Goal: Information Seeking & Learning: Learn about a topic

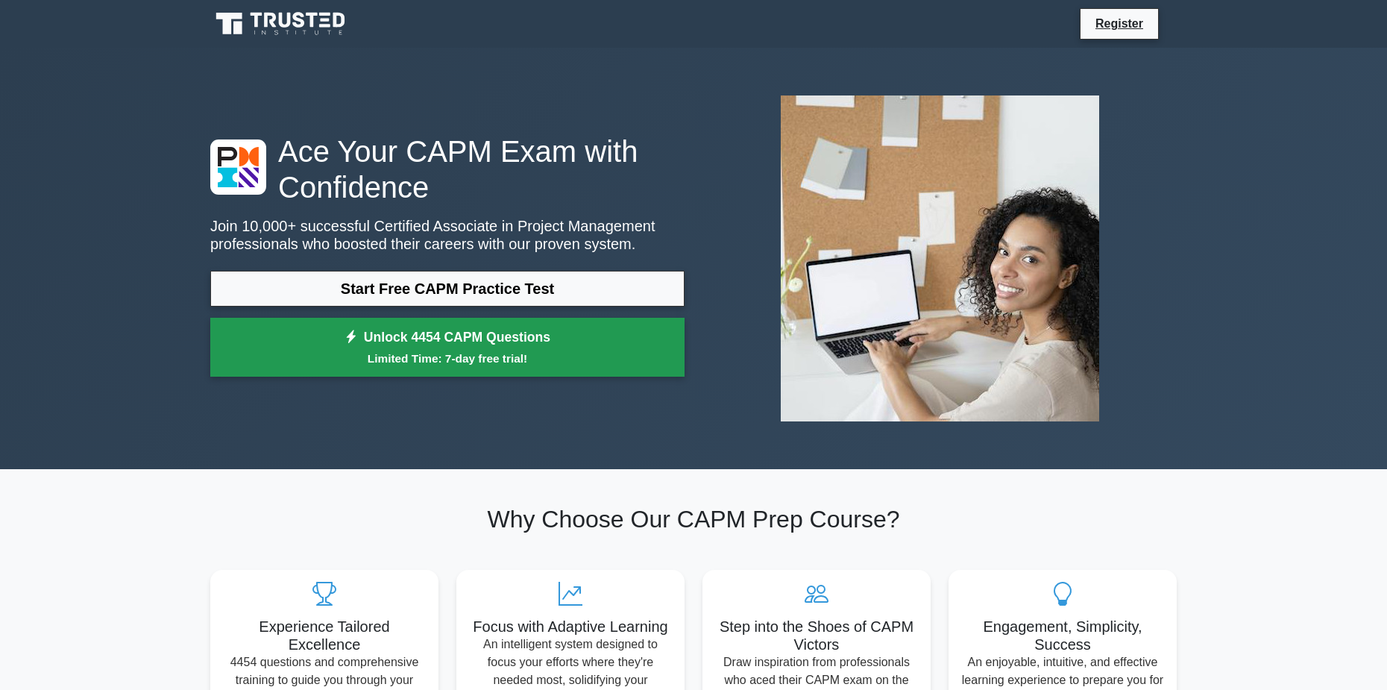
click at [508, 352] on small "Limited Time: 7-day free trial!" at bounding box center [447, 358] width 437 height 17
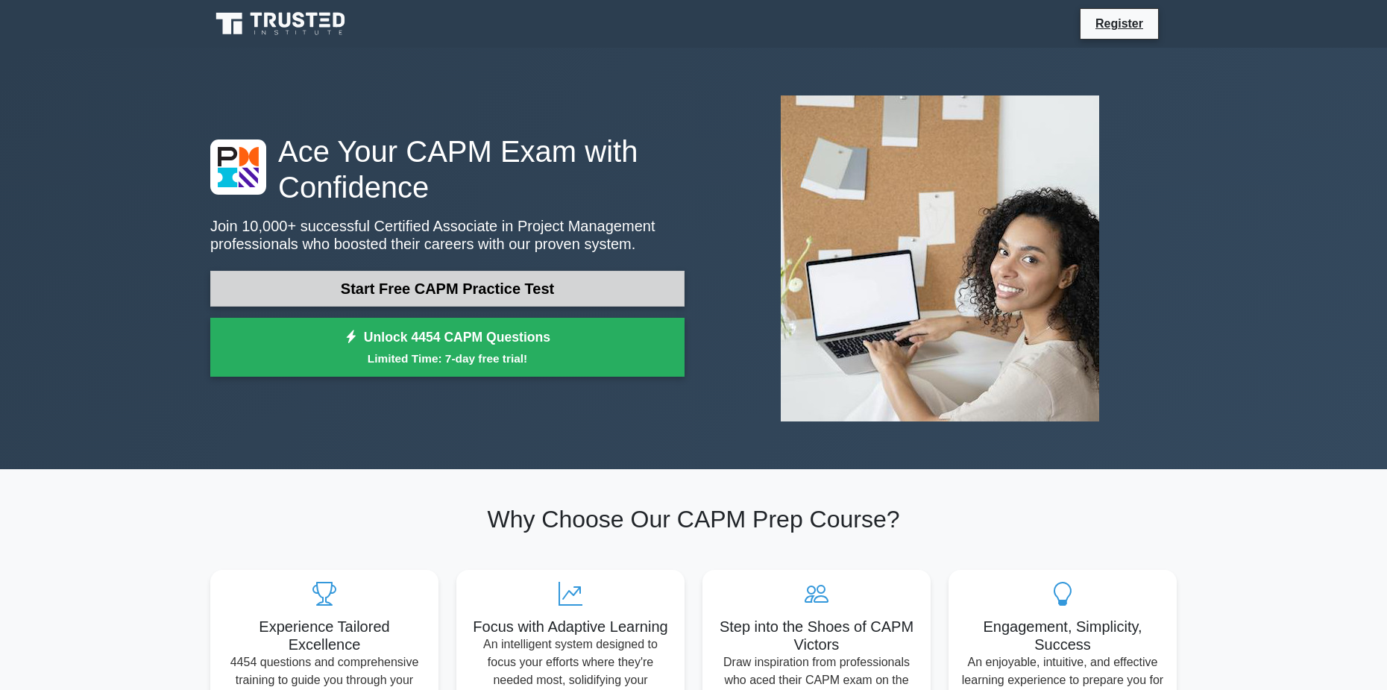
click at [429, 286] on link "Start Free CAPM Practice Test" at bounding box center [447, 289] width 474 height 36
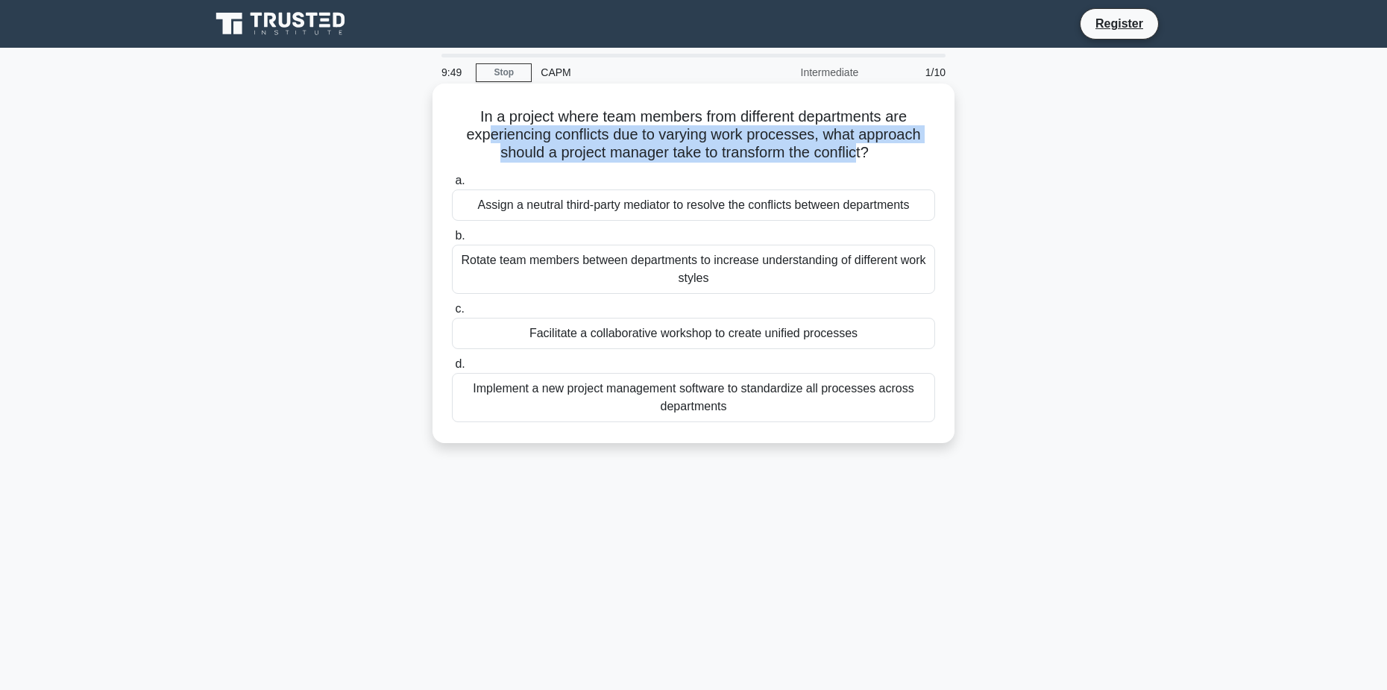
drag, startPoint x: 489, startPoint y: 136, endPoint x: 860, endPoint y: 148, distance: 371.5
click at [860, 148] on h5 "In a project where team members from different departments are experiencing con…" at bounding box center [693, 134] width 486 height 55
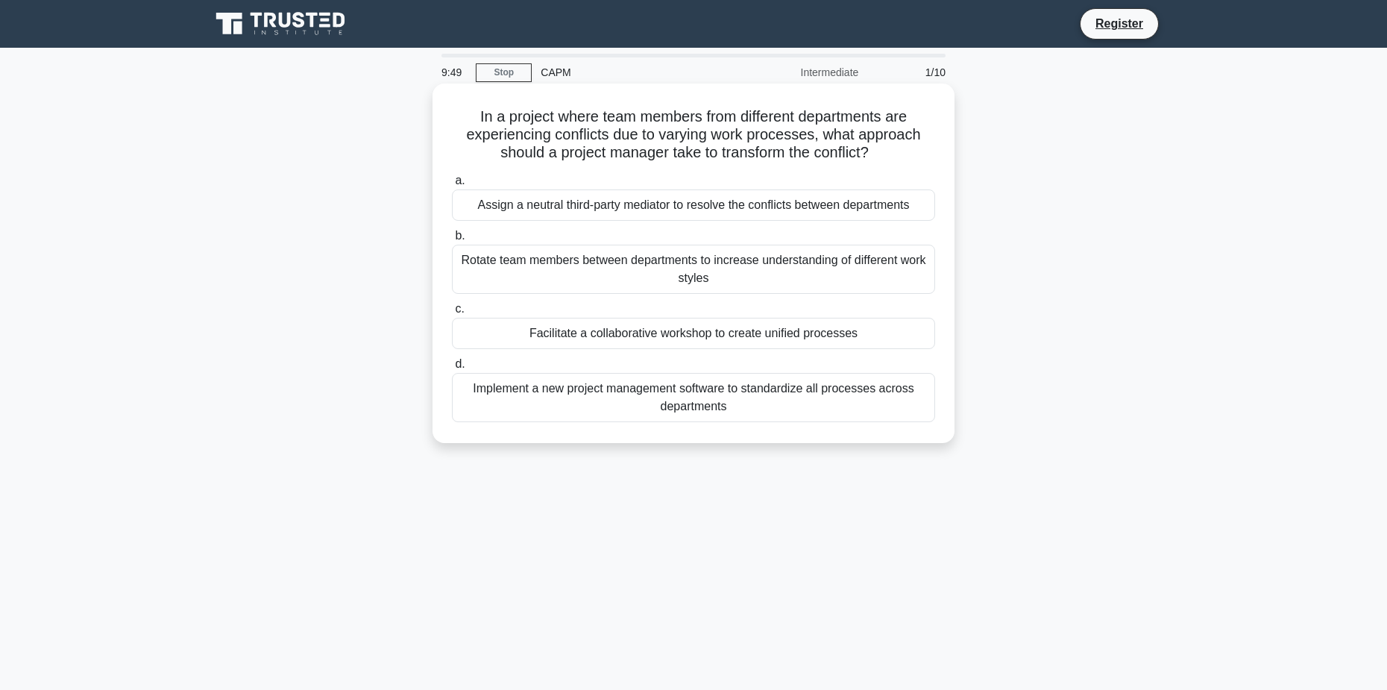
click at [881, 148] on icon at bounding box center [873, 152] width 14 height 18
click at [631, 333] on div "Facilitate a collaborative workshop to create unified processes" at bounding box center [693, 333] width 483 height 31
click at [452, 314] on input "c. Facilitate a collaborative workshop to create unified processes" at bounding box center [452, 309] width 0 height 10
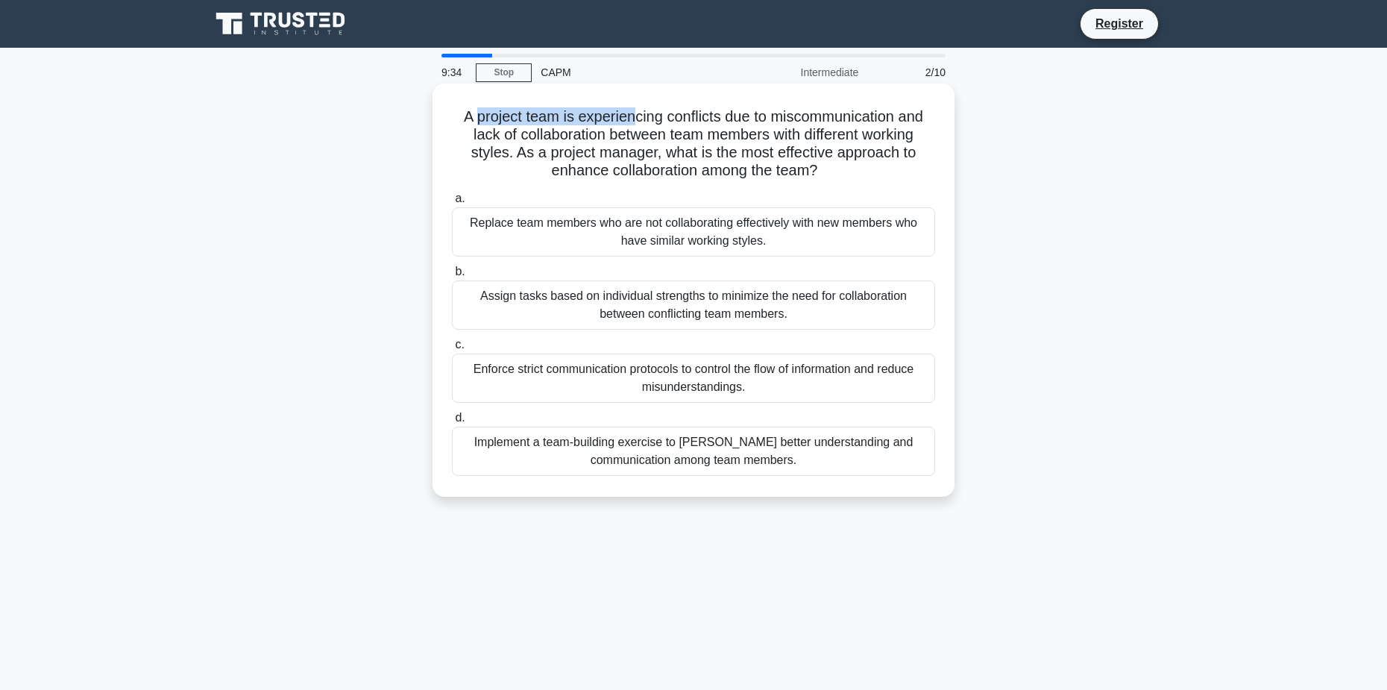
drag, startPoint x: 473, startPoint y: 116, endPoint x: 635, endPoint y: 115, distance: 161.8
click at [635, 115] on h5 "A project team is experiencing conflicts due to miscommunication and lack of co…" at bounding box center [693, 143] width 486 height 73
drag, startPoint x: 658, startPoint y: 116, endPoint x: 695, endPoint y: 118, distance: 36.6
click at [659, 116] on h5 "A project team is experiencing conflicts due to miscommunication and lack of co…" at bounding box center [693, 143] width 486 height 73
drag, startPoint x: 737, startPoint y: 117, endPoint x: 825, endPoint y: 121, distance: 88.8
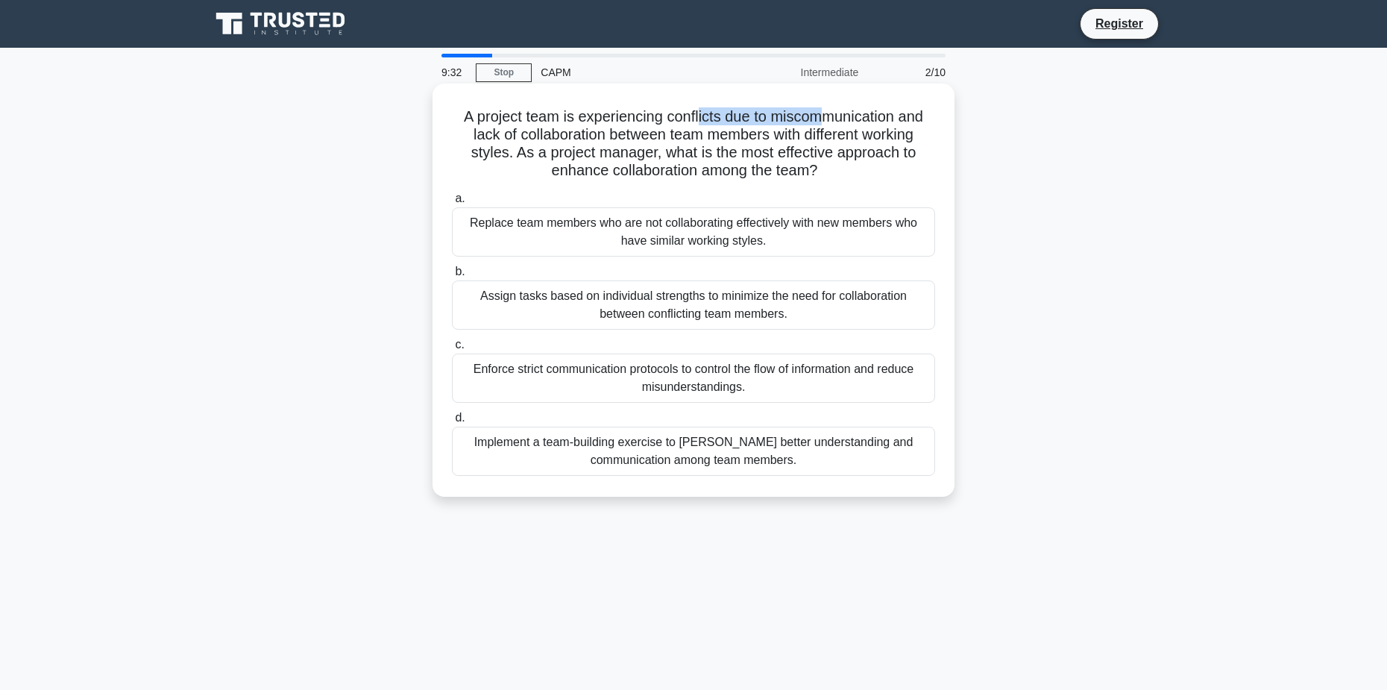
click at [825, 121] on h5 "A project team is experiencing conflicts due to miscommunication and lack of co…" at bounding box center [693, 143] width 486 height 73
click at [696, 161] on h5 "A project team is experiencing conflicts due to miscommunication and lack of co…" at bounding box center [693, 143] width 486 height 73
drag, startPoint x: 478, startPoint y: 133, endPoint x: 814, endPoint y: 143, distance: 336.4
click at [814, 143] on h5 "A project team is experiencing conflicts due to miscommunication and lack of co…" at bounding box center [693, 143] width 486 height 73
click at [795, 129] on h5 "A project team is experiencing conflicts due to miscommunication and lack of co…" at bounding box center [693, 143] width 486 height 73
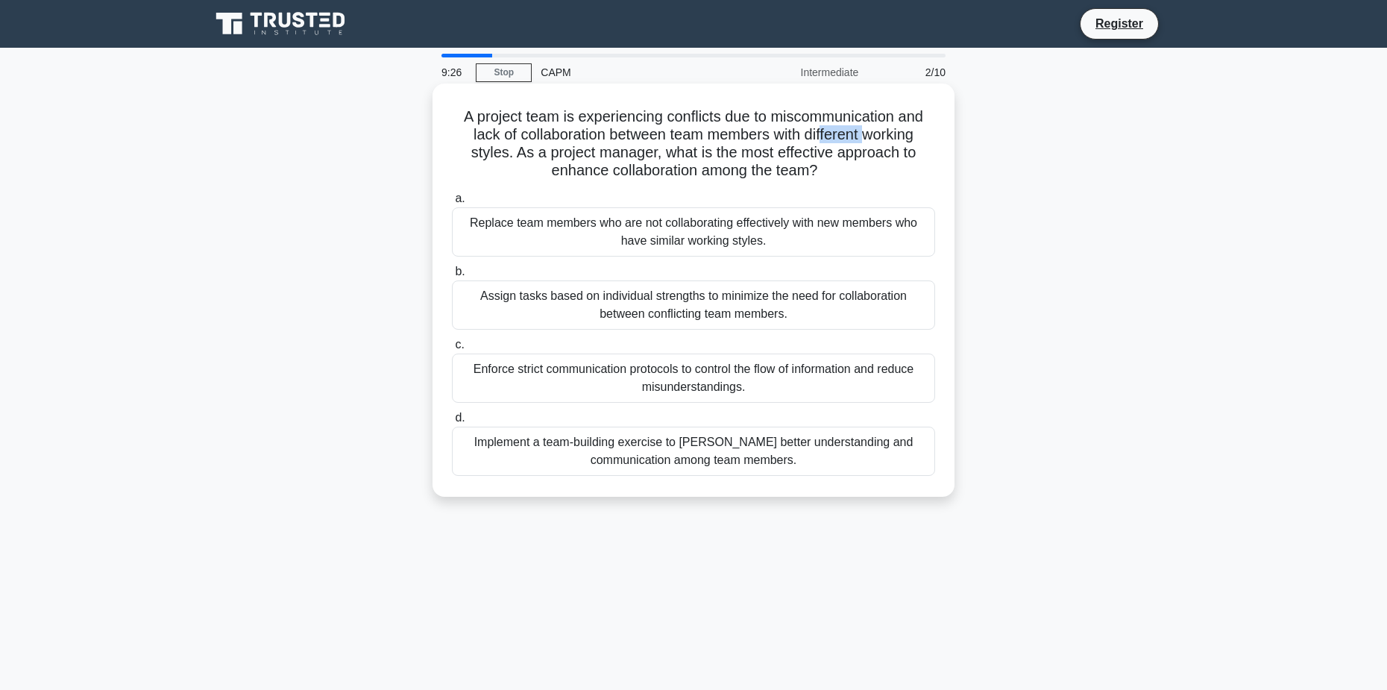
drag, startPoint x: 825, startPoint y: 130, endPoint x: 868, endPoint y: 139, distance: 44.0
click at [868, 139] on h5 "A project team is experiencing conflicts due to miscommunication and lack of co…" at bounding box center [693, 143] width 486 height 73
click at [499, 151] on h5 "A project team is experiencing conflicts due to miscommunication and lack of co…" at bounding box center [693, 143] width 486 height 73
drag, startPoint x: 558, startPoint y: 154, endPoint x: 867, endPoint y: 155, distance: 308.7
click at [867, 155] on h5 "A project team is experiencing conflicts due to miscommunication and lack of co…" at bounding box center [693, 143] width 486 height 73
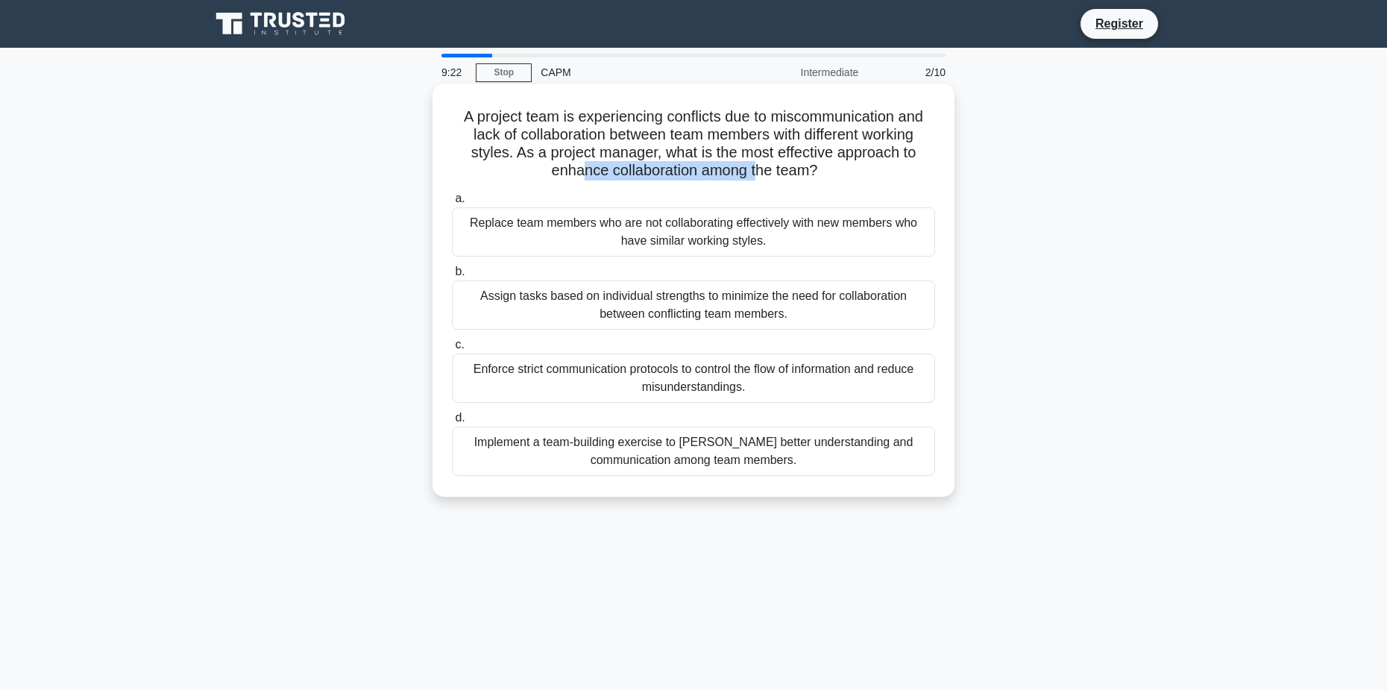
drag, startPoint x: 581, startPoint y: 180, endPoint x: 785, endPoint y: 170, distance: 204.5
click at [761, 168] on h5 "A project team is experiencing conflicts due to miscommunication and lack of co…" at bounding box center [693, 143] width 486 height 73
drag, startPoint x: 800, startPoint y: 171, endPoint x: 640, endPoint y: 210, distance: 164.2
click at [799, 171] on h5 "A project team is experiencing conflicts due to miscommunication and lack of co…" at bounding box center [693, 143] width 486 height 73
click at [797, 452] on div "Implement a team-building exercise to foster better understanding and communica…" at bounding box center [693, 450] width 483 height 49
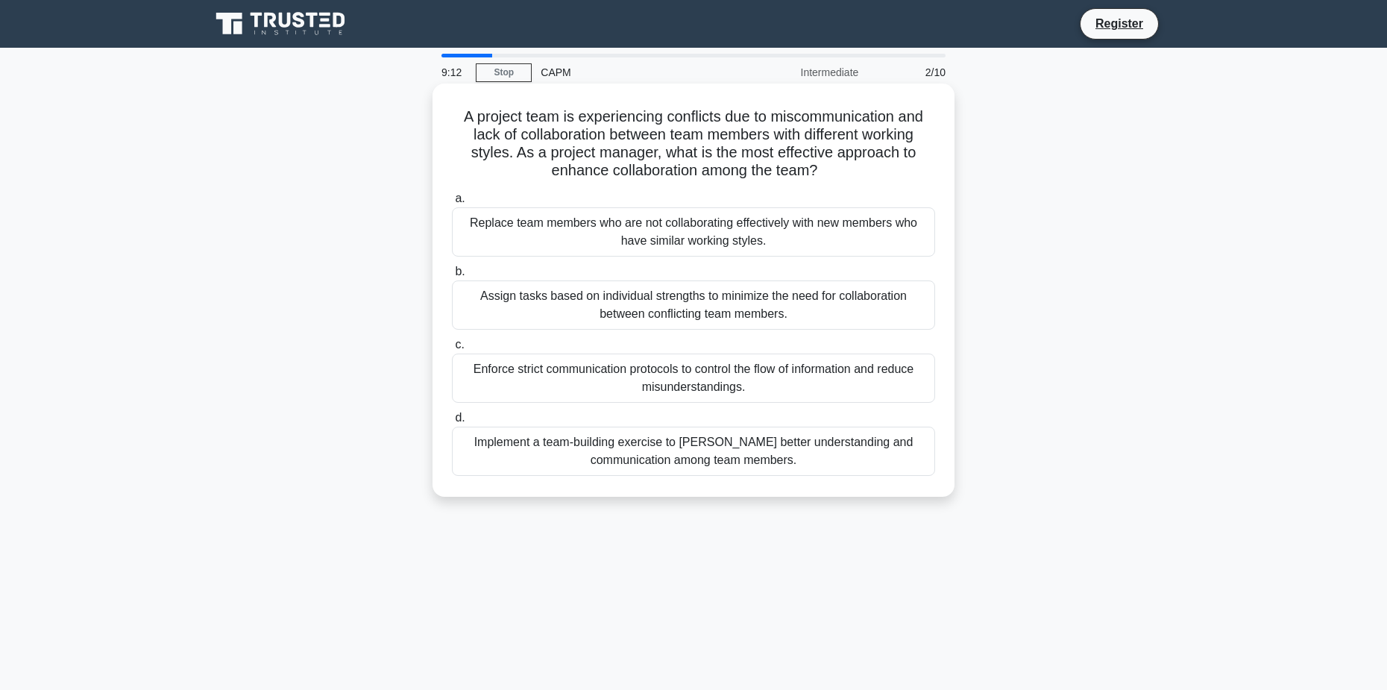
click at [452, 423] on input "d. Implement a team-building exercise to foster better understanding and commun…" at bounding box center [452, 418] width 0 height 10
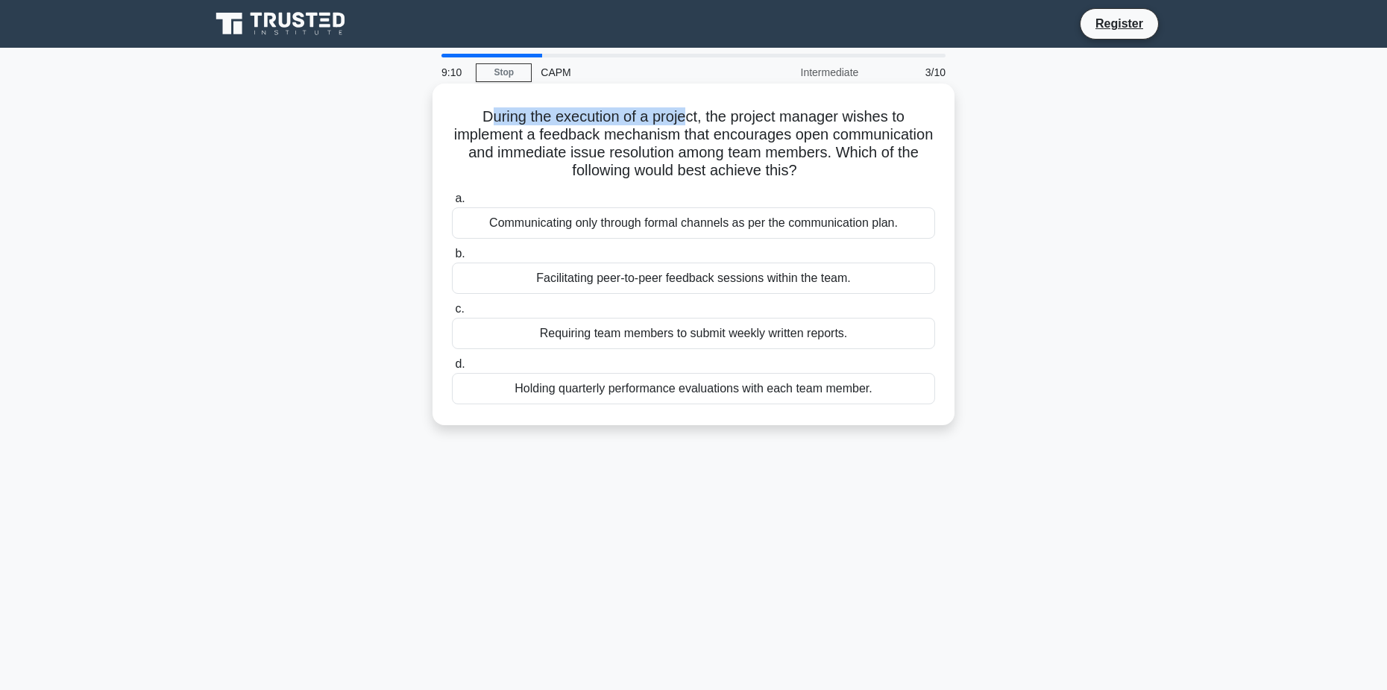
drag, startPoint x: 485, startPoint y: 118, endPoint x: 685, endPoint y: 111, distance: 200.7
click at [685, 111] on h5 "During the execution of a project, the project manager wishes to implement a fe…" at bounding box center [693, 143] width 486 height 73
drag, startPoint x: 728, startPoint y: 112, endPoint x: 840, endPoint y: 121, distance: 112.2
click at [840, 121] on h5 "During the execution of a project, the project manager wishes to implement a fe…" at bounding box center [693, 143] width 486 height 73
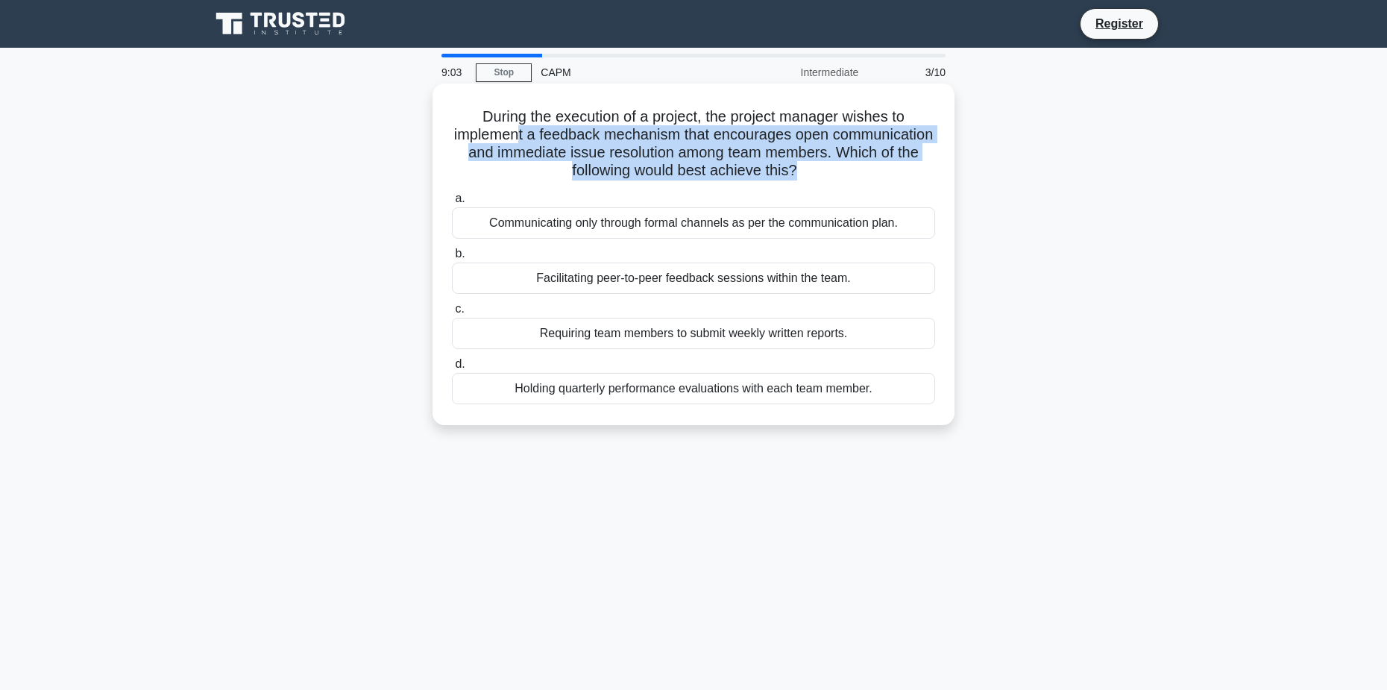
drag, startPoint x: 640, startPoint y: 145, endPoint x: 843, endPoint y: 178, distance: 206.3
click at [843, 178] on h5 "During the execution of a project, the project manager wishes to implement a fe…" at bounding box center [693, 143] width 486 height 73
click at [558, 149] on h5 "During the execution of a project, the project manager wishes to implement a fe…" at bounding box center [693, 143] width 486 height 73
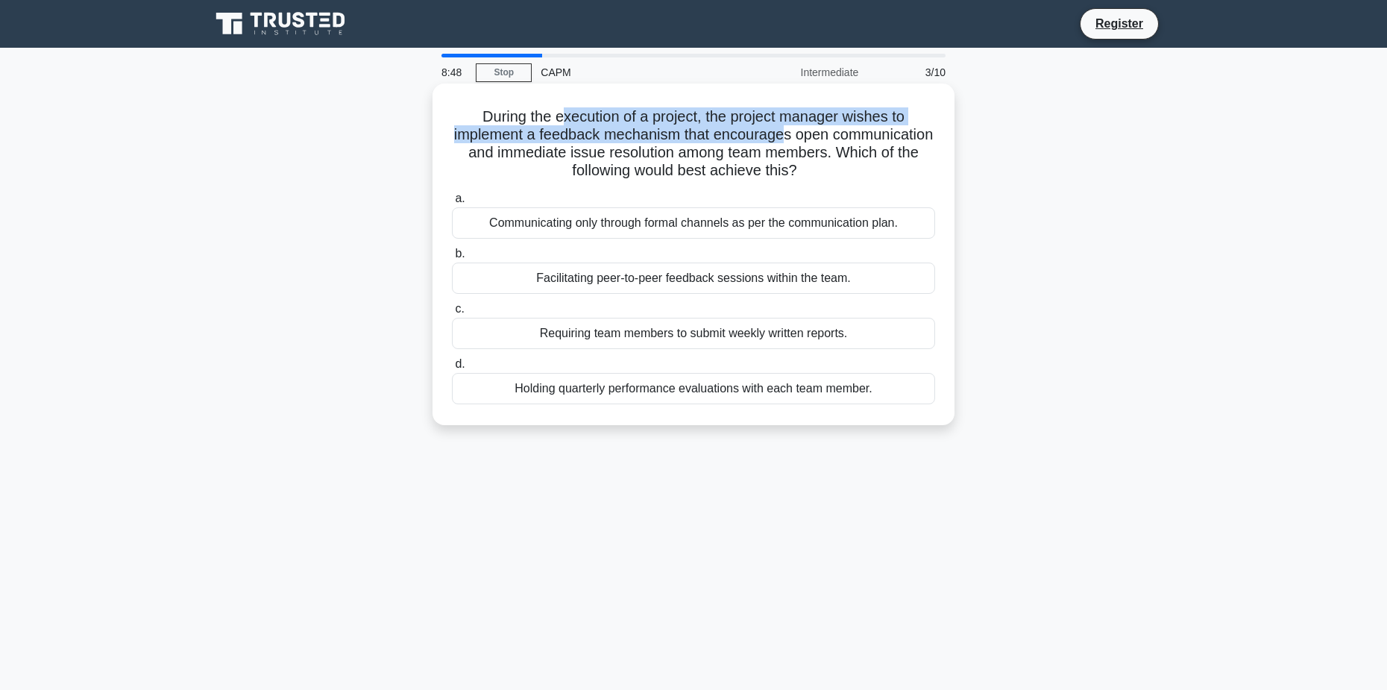
drag, startPoint x: 567, startPoint y: 96, endPoint x: 840, endPoint y: 142, distance: 276.6
click at [840, 142] on div "During the execution of a project, the project manager wishes to implement a fe…" at bounding box center [693, 254] width 510 height 330
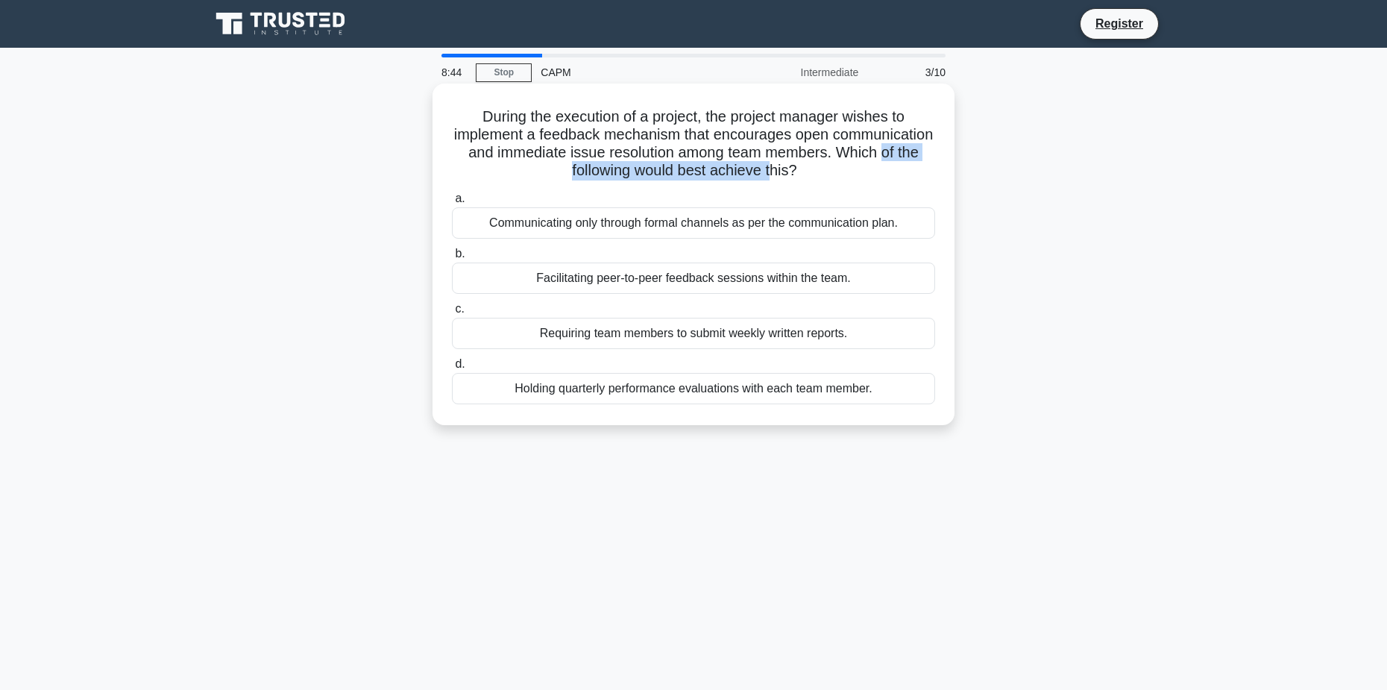
drag, startPoint x: 572, startPoint y: 167, endPoint x: 820, endPoint y: 177, distance: 248.5
click at [820, 177] on h5 "During the execution of a project, the project manager wishes to implement a fe…" at bounding box center [693, 143] width 486 height 73
click at [687, 278] on div "Facilitating peer-to-peer feedback sessions within the team." at bounding box center [693, 277] width 483 height 31
click at [452, 259] on input "b. Facilitating peer-to-peer feedback sessions within the team." at bounding box center [452, 254] width 0 height 10
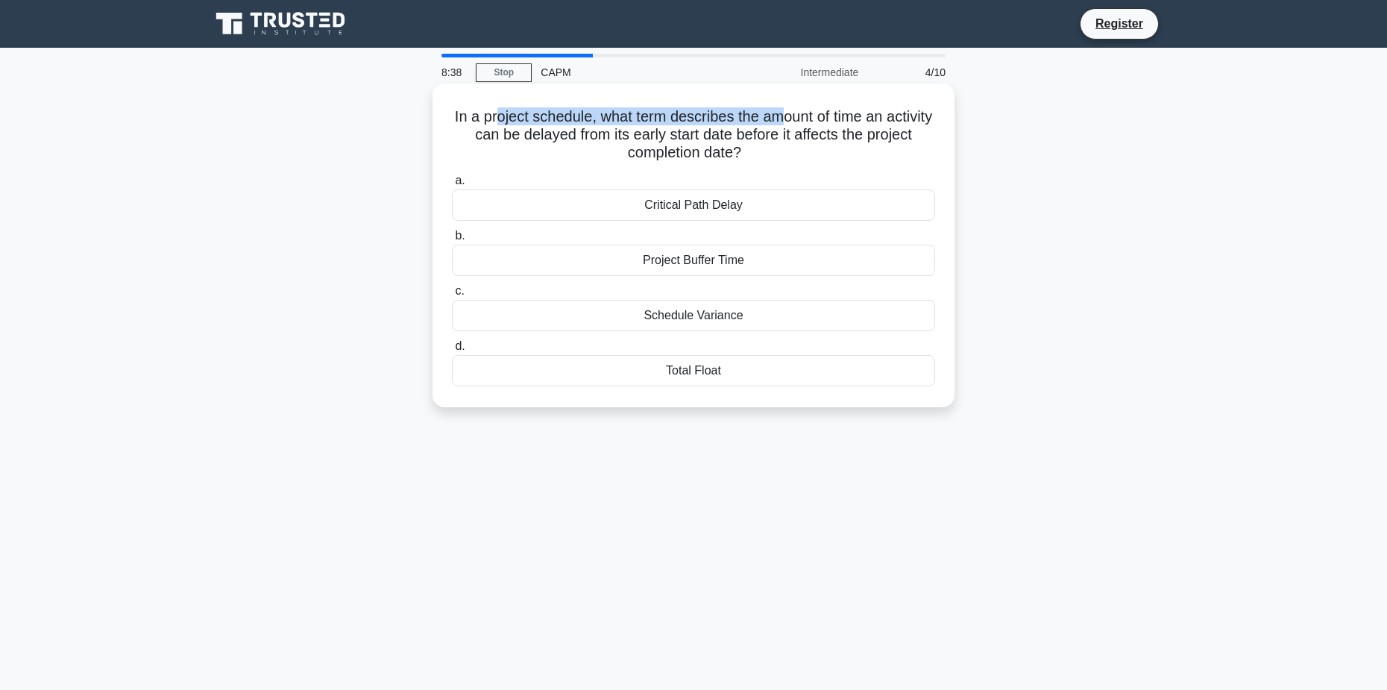
drag, startPoint x: 517, startPoint y: 120, endPoint x: 810, endPoint y: 113, distance: 293.8
click at [810, 113] on h5 "In a project schedule, what term describes the amount of time an activity can b…" at bounding box center [693, 134] width 486 height 55
drag, startPoint x: 582, startPoint y: 132, endPoint x: 869, endPoint y: 146, distance: 288.1
click at [869, 146] on h5 "In a project schedule, what term describes the amount of time an activity can b…" at bounding box center [693, 134] width 486 height 55
click at [710, 262] on div "Project Buffer Time" at bounding box center [693, 260] width 483 height 31
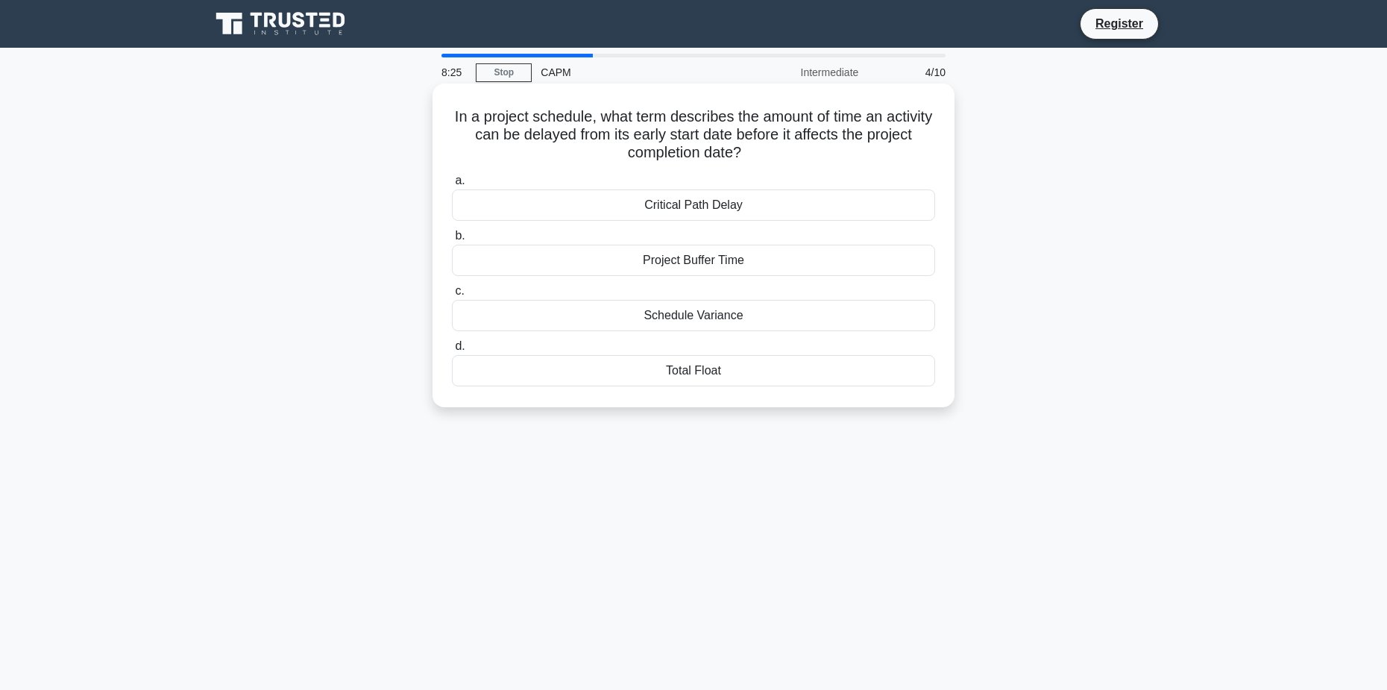
click at [452, 241] on input "b. Project Buffer Time" at bounding box center [452, 236] width 0 height 10
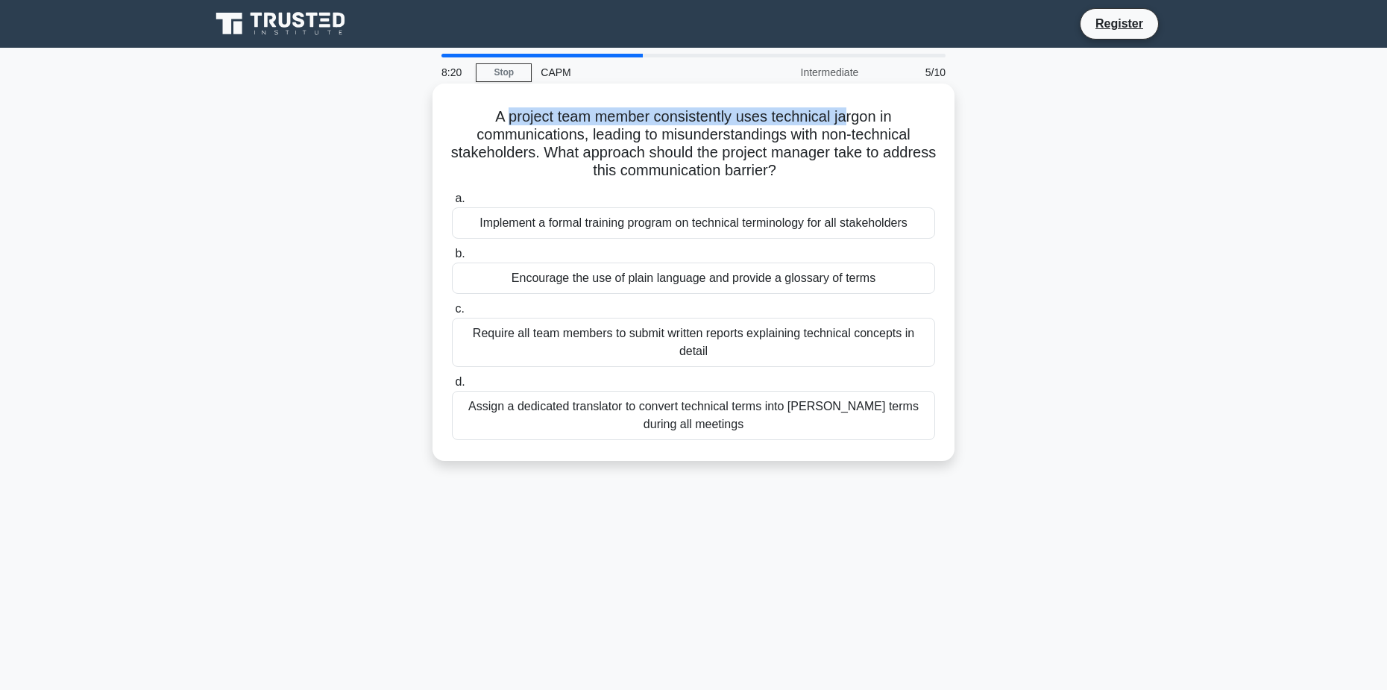
drag, startPoint x: 503, startPoint y: 120, endPoint x: 847, endPoint y: 116, distance: 344.5
click at [847, 116] on h5 "A project team member consistently uses technical jargon in communications, lea…" at bounding box center [693, 143] width 486 height 73
click at [508, 135] on h5 "A project team member consistently uses technical jargon in communications, lea…" at bounding box center [693, 143] width 486 height 73
drag, startPoint x: 655, startPoint y: 135, endPoint x: 681, endPoint y: 135, distance: 26.8
click at [681, 135] on h5 "A project team member consistently uses technical jargon in communications, lea…" at bounding box center [693, 143] width 486 height 73
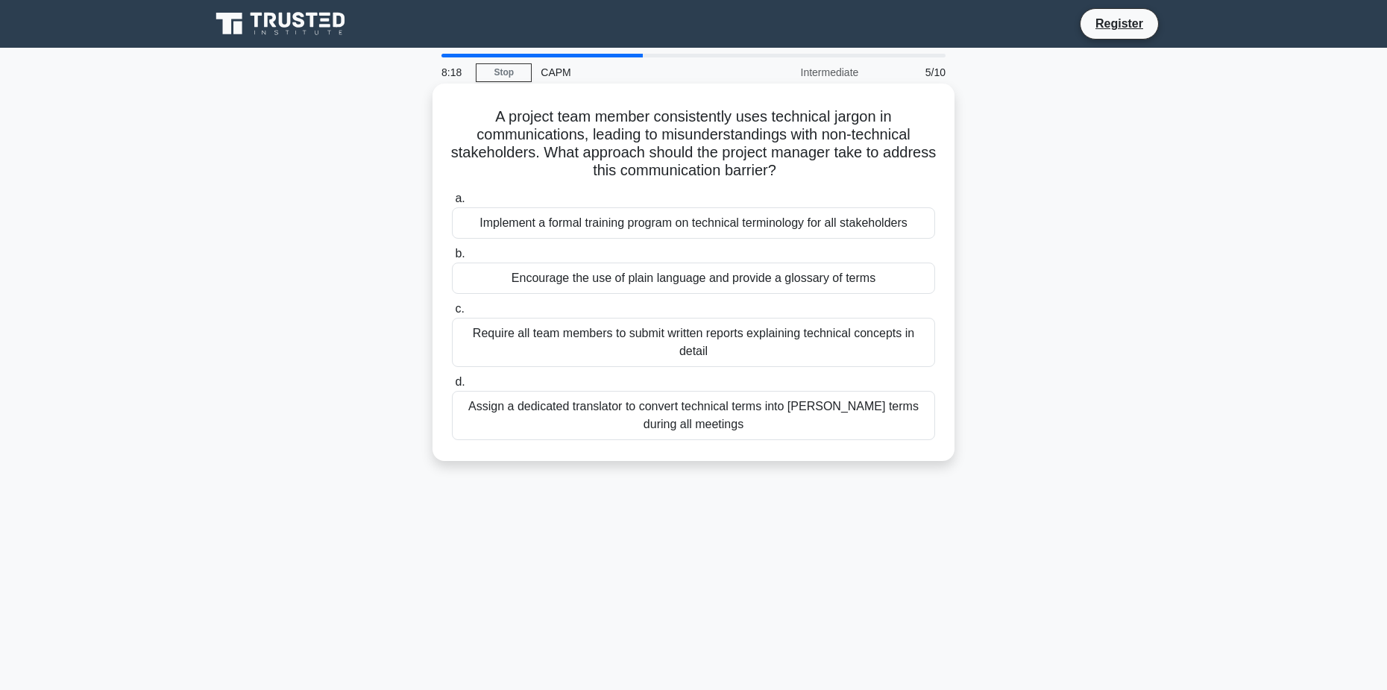
click at [722, 135] on h5 "A project team member consistently uses technical jargon in communications, lea…" at bounding box center [693, 143] width 486 height 73
drag, startPoint x: 766, startPoint y: 136, endPoint x: 793, endPoint y: 134, distance: 26.9
click at [790, 134] on h5 "A project team member consistently uses technical jargon in communications, lea…" at bounding box center [693, 143] width 486 height 73
click at [842, 130] on h5 "A project team member consistently uses technical jargon in communications, lea…" at bounding box center [693, 143] width 486 height 73
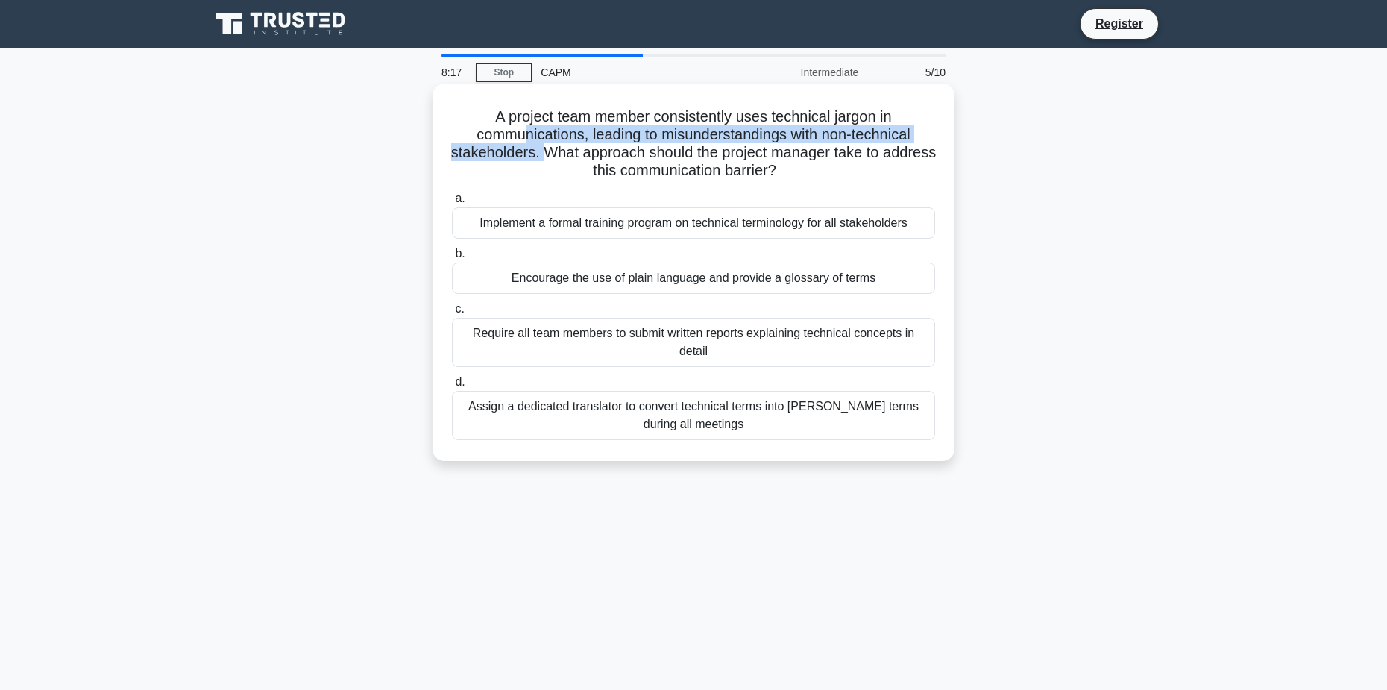
drag, startPoint x: 523, startPoint y: 144, endPoint x: 573, endPoint y: 146, distance: 50.0
click at [573, 146] on h5 "A project team member consistently uses technical jargon in communications, lea…" at bounding box center [693, 143] width 486 height 73
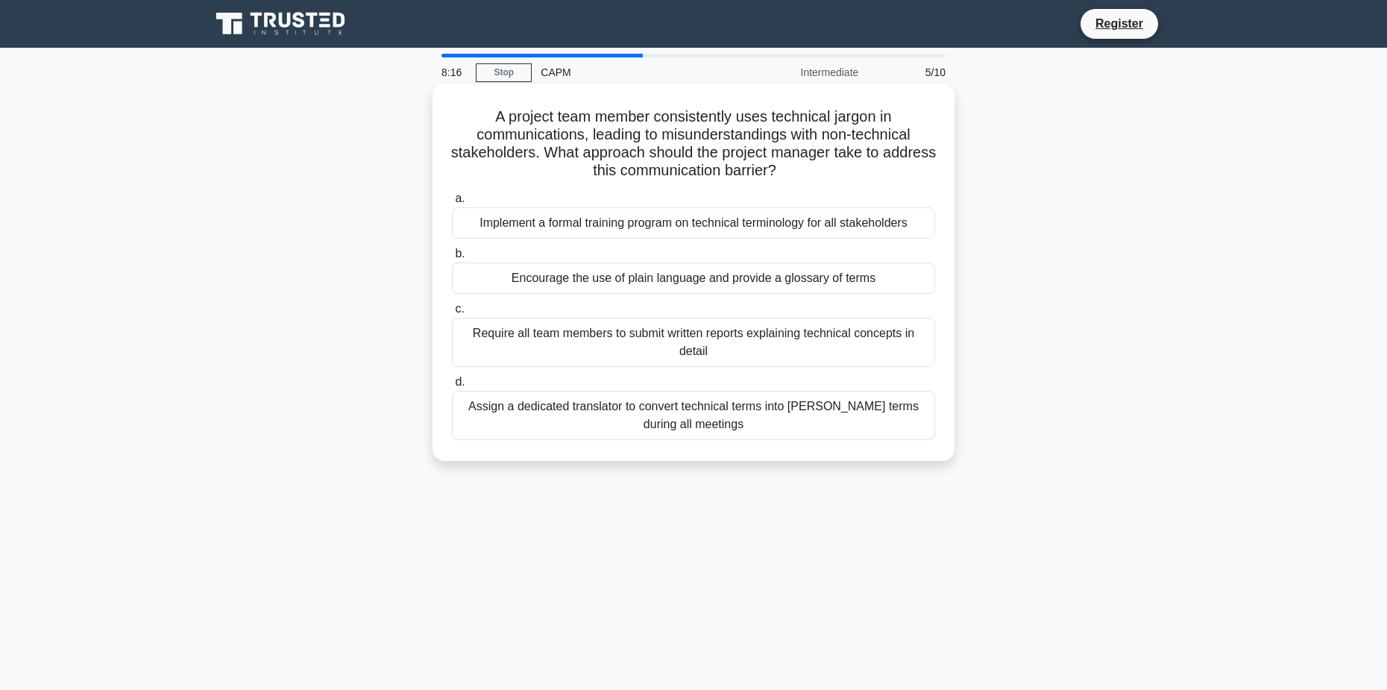
click at [596, 148] on h5 "A project team member consistently uses technical jargon in communications, lea…" at bounding box center [693, 143] width 486 height 73
drag, startPoint x: 633, startPoint y: 150, endPoint x: 854, endPoint y: 157, distance: 220.8
click at [854, 157] on h5 "A project team member consistently uses technical jargon in communications, lea…" at bounding box center [693, 143] width 486 height 73
click at [656, 165] on h5 "A project team member consistently uses technical jargon in communications, lea…" at bounding box center [693, 143] width 486 height 73
click at [579, 272] on div "Encourage the use of plain language and provide a glossary of terms" at bounding box center [693, 277] width 483 height 31
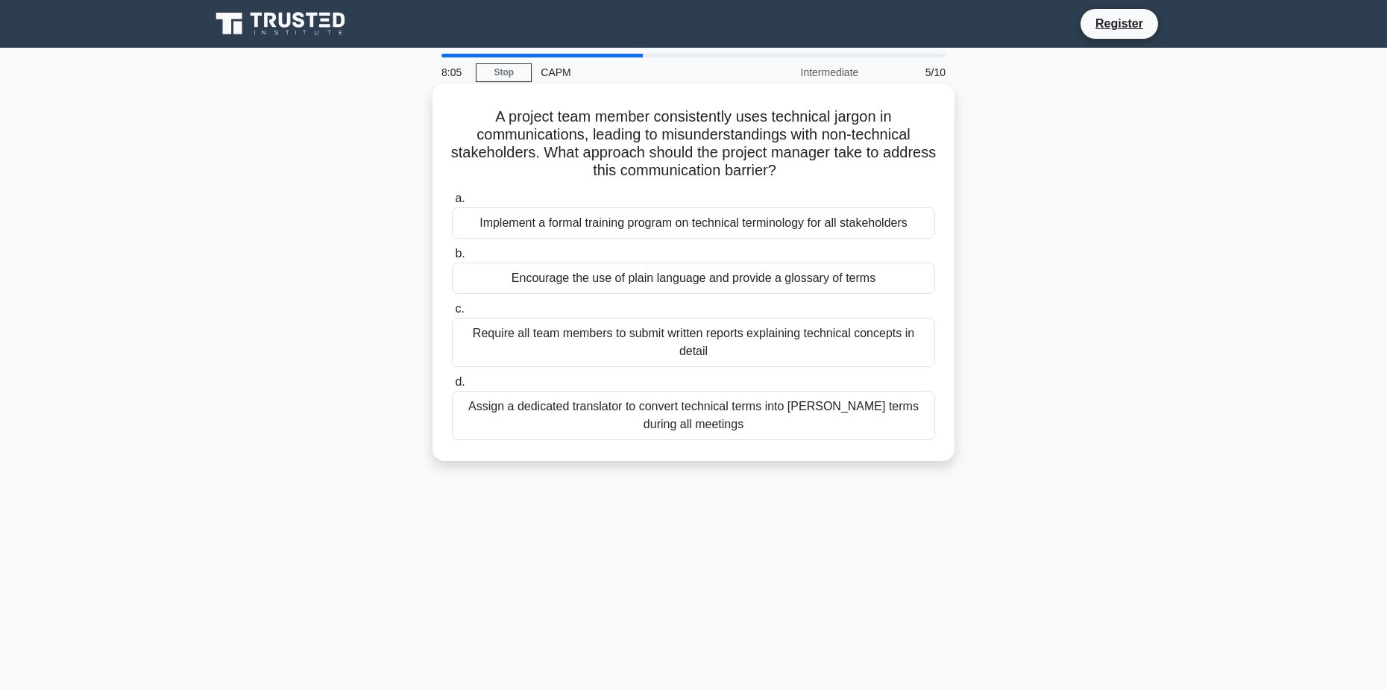
click at [452, 259] on input "b. Encourage the use of plain language and provide a glossary of terms" at bounding box center [452, 254] width 0 height 10
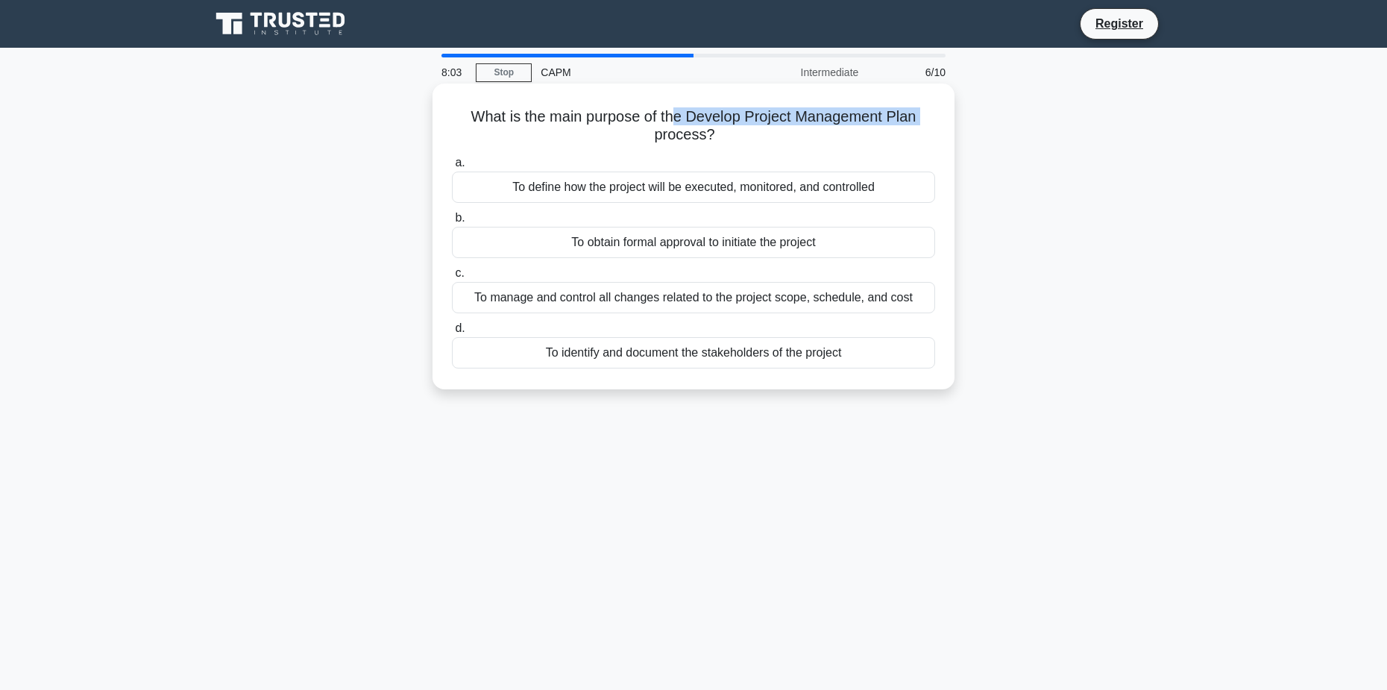
drag, startPoint x: 517, startPoint y: 121, endPoint x: 677, endPoint y: 124, distance: 160.3
click at [677, 124] on h5 "What is the main purpose of the Develop Project Management Plan process? .spinn…" at bounding box center [693, 125] width 486 height 37
click at [693, 123] on h5 "What is the main purpose of the Develop Project Management Plan process? .spinn…" at bounding box center [693, 125] width 486 height 37
click at [825, 121] on h5 "What is the main purpose of the Develop Project Management Plan process? .spinn…" at bounding box center [693, 125] width 486 height 37
click at [881, 117] on h5 "What is the main purpose of the Develop Project Management Plan process? .spinn…" at bounding box center [693, 125] width 486 height 37
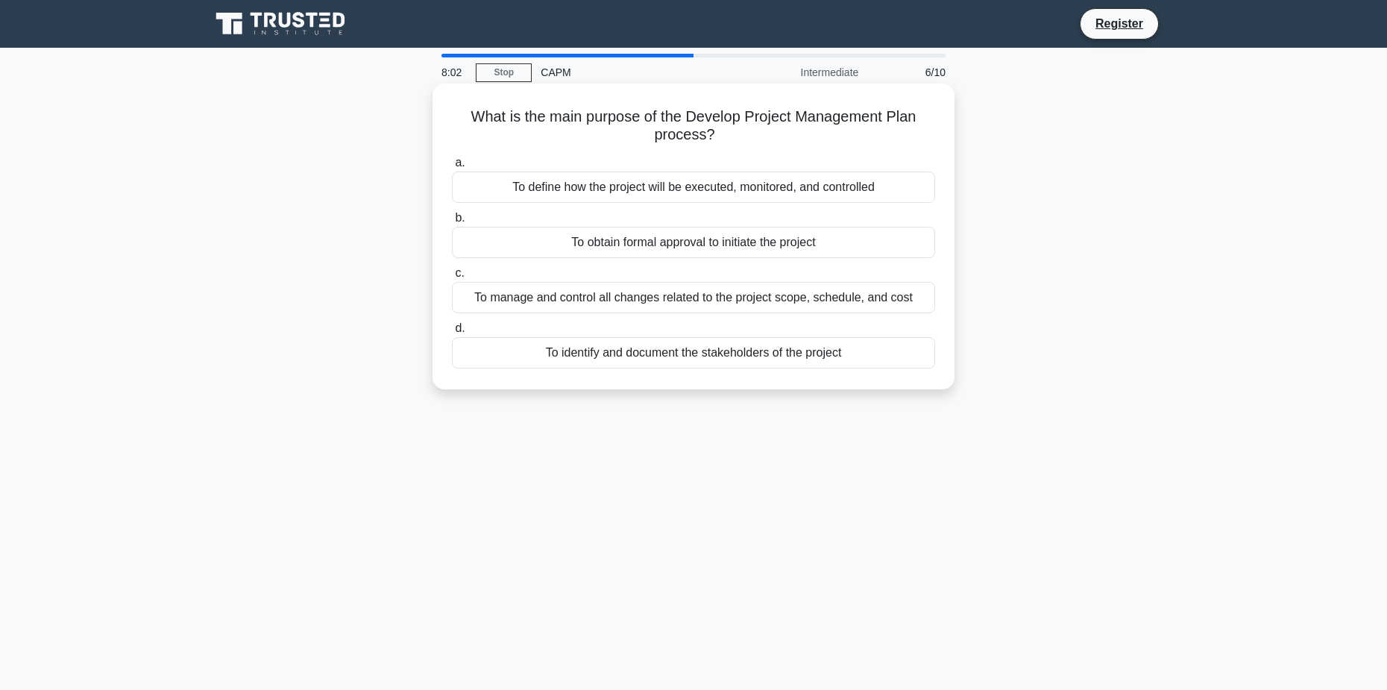
click at [674, 148] on div "What is the main purpose of the Develop Project Management Plan process? .spinn…" at bounding box center [693, 236] width 510 height 294
drag, startPoint x: 504, startPoint y: 118, endPoint x: 682, endPoint y: 113, distance: 178.3
click at [682, 113] on h5 "What is the main purpose of the Develop Project Management Plan process? .spinn…" at bounding box center [693, 125] width 486 height 37
drag, startPoint x: 735, startPoint y: 116, endPoint x: 759, endPoint y: 114, distance: 23.9
click at [759, 114] on h5 "What is the main purpose of the Develop Project Management Plan process? .spinn…" at bounding box center [693, 125] width 486 height 37
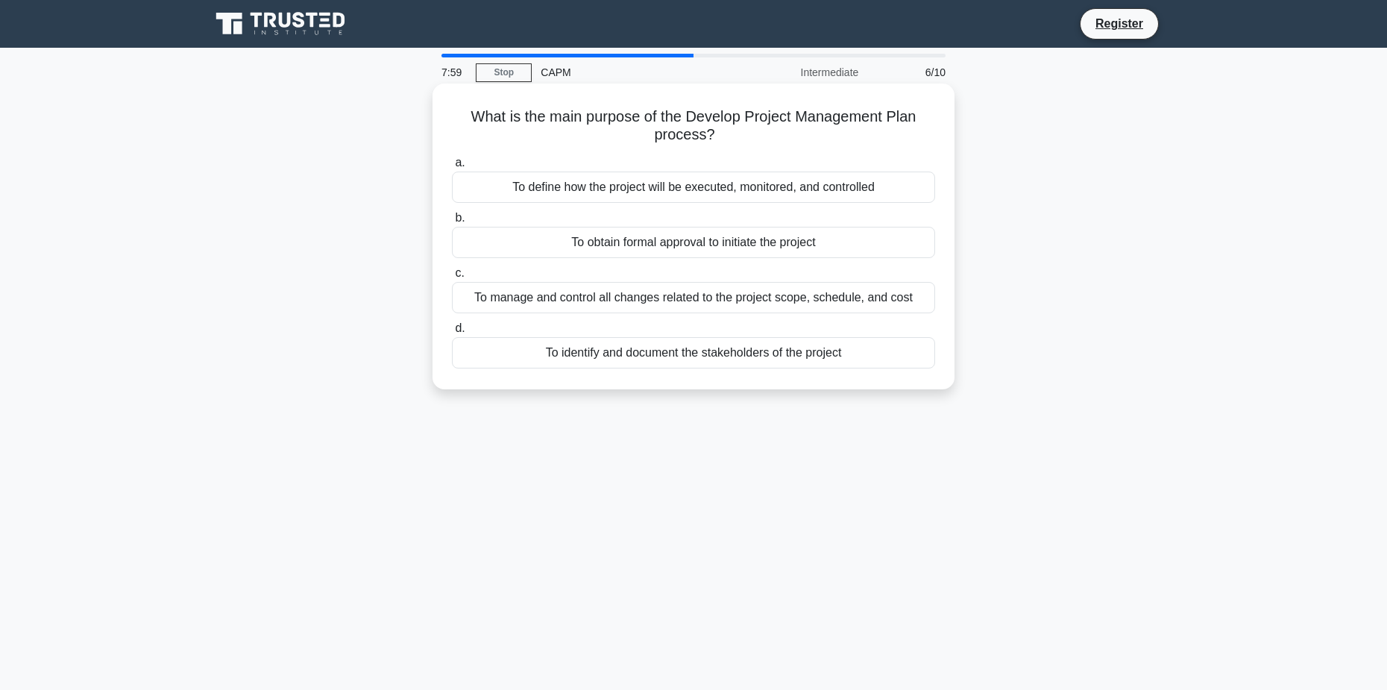
click at [692, 123] on h5 "What is the main purpose of the Develop Project Management Plan process? .spinn…" at bounding box center [693, 125] width 486 height 37
drag, startPoint x: 665, startPoint y: 116, endPoint x: 766, endPoint y: 110, distance: 101.5
click at [766, 110] on h5 "What is the main purpose of the Develop Project Management Plan process? .spinn…" at bounding box center [693, 125] width 486 height 37
click at [819, 119] on h5 "What is the main purpose of the Develop Project Management Plan process? .spinn…" at bounding box center [693, 125] width 486 height 37
drag, startPoint x: 880, startPoint y: 117, endPoint x: 901, endPoint y: 119, distance: 20.9
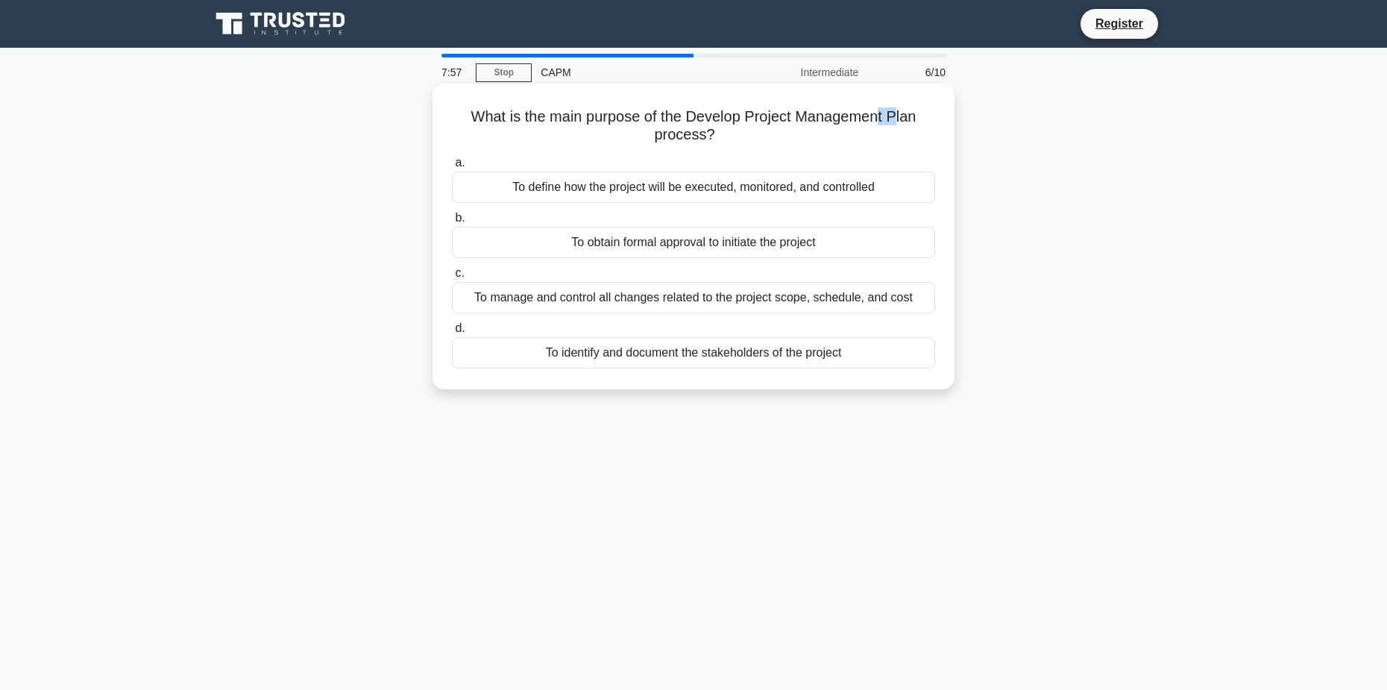
click at [901, 119] on h5 "What is the main purpose of the Develop Project Management Plan process? .spinn…" at bounding box center [693, 125] width 486 height 37
click at [675, 122] on h5 "What is the main purpose of the Develop Project Management Plan process? .spinn…" at bounding box center [693, 125] width 486 height 37
click at [698, 189] on div "To define how the project will be executed, monitored, and controlled" at bounding box center [693, 186] width 483 height 31
click at [452, 168] on input "a. To define how the project will be executed, monitored, and controlled" at bounding box center [452, 163] width 0 height 10
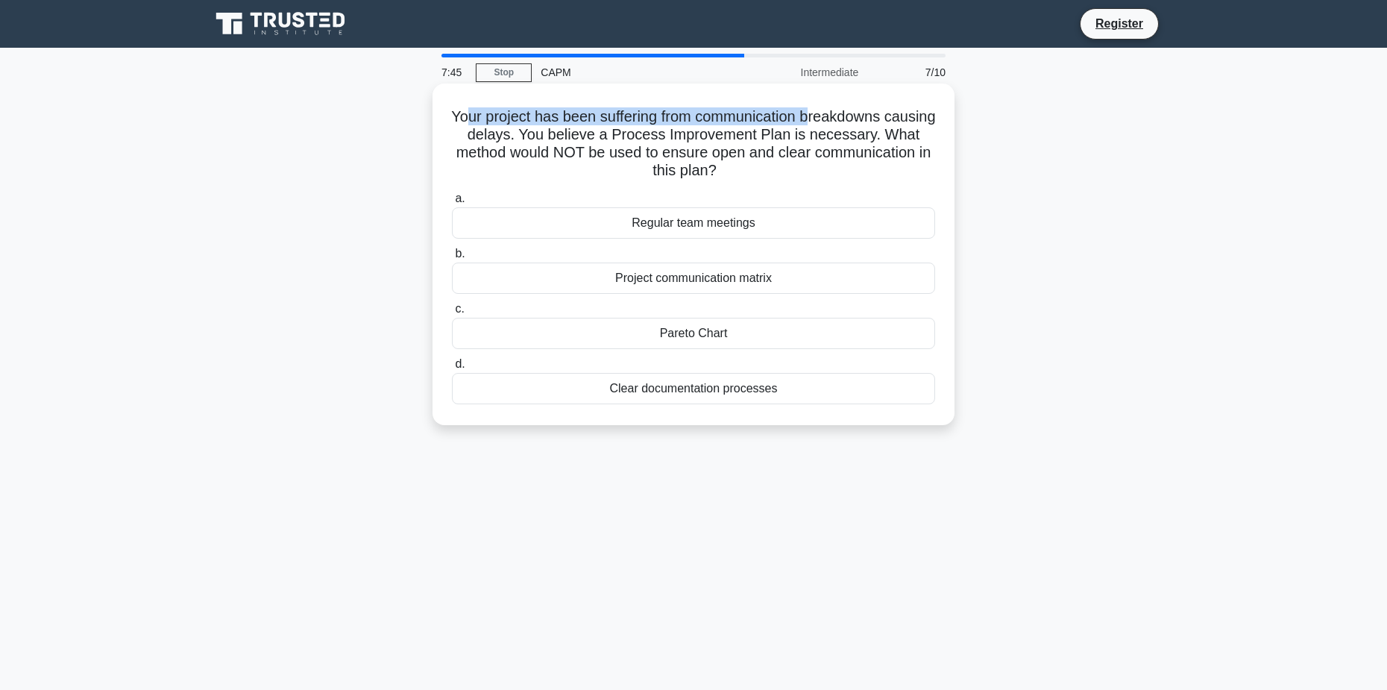
drag, startPoint x: 488, startPoint y: 112, endPoint x: 811, endPoint y: 116, distance: 322.8
click at [842, 115] on h5 "Your project has been suffering from communication breakdowns causing delays. Y…" at bounding box center [693, 143] width 486 height 73
drag, startPoint x: 596, startPoint y: 139, endPoint x: 606, endPoint y: 139, distance: 10.5
click at [606, 139] on h5 "Your project has been suffering from communication breakdowns causing delays. Y…" at bounding box center [693, 143] width 486 height 73
click at [576, 139] on h5 "Your project has been suffering from communication breakdowns causing delays. Y…" at bounding box center [693, 143] width 486 height 73
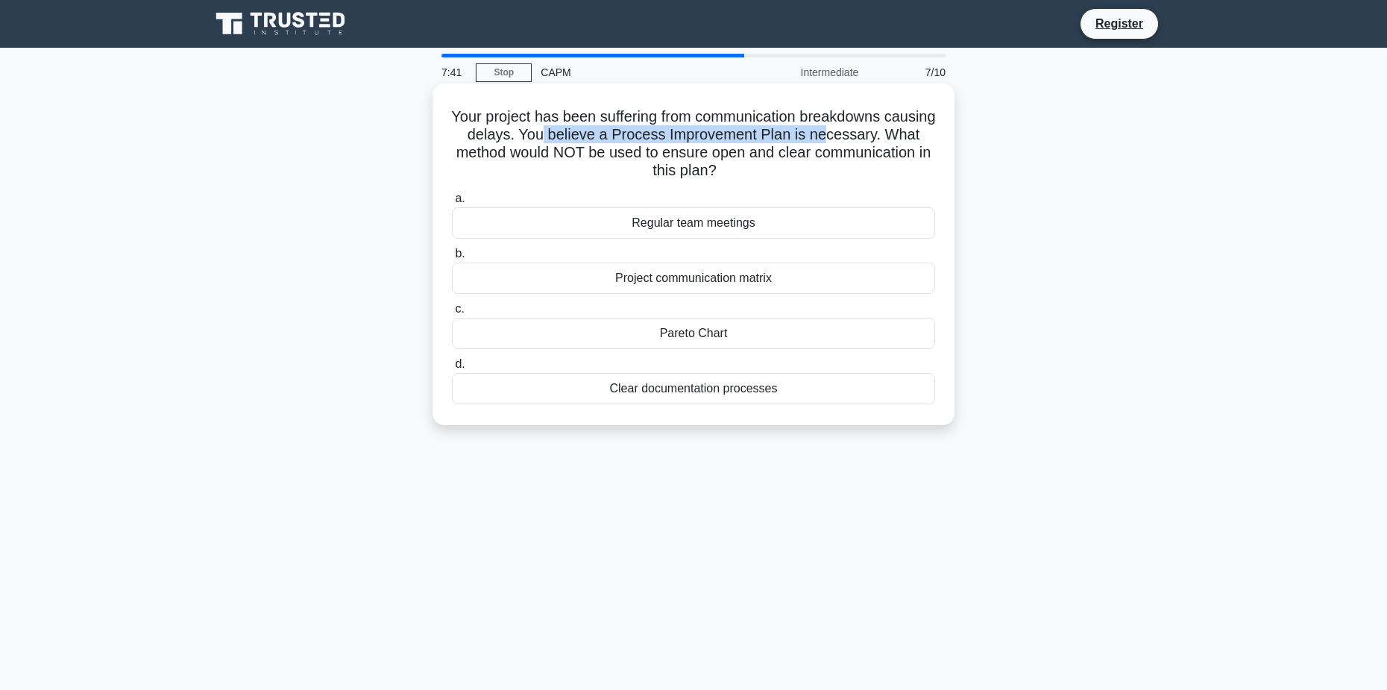
drag, startPoint x: 596, startPoint y: 136, endPoint x: 739, endPoint y: 155, distance: 144.5
click at [869, 137] on h5 "Your project has been suffering from communication breakdowns causing delays. Y…" at bounding box center [693, 143] width 486 height 73
click at [529, 155] on h5 "Your project has been suffering from communication breakdowns causing delays. Y…" at bounding box center [693, 143] width 486 height 73
click at [669, 147] on h5 "Your project has been suffering from communication breakdowns causing delays. Y…" at bounding box center [693, 143] width 486 height 73
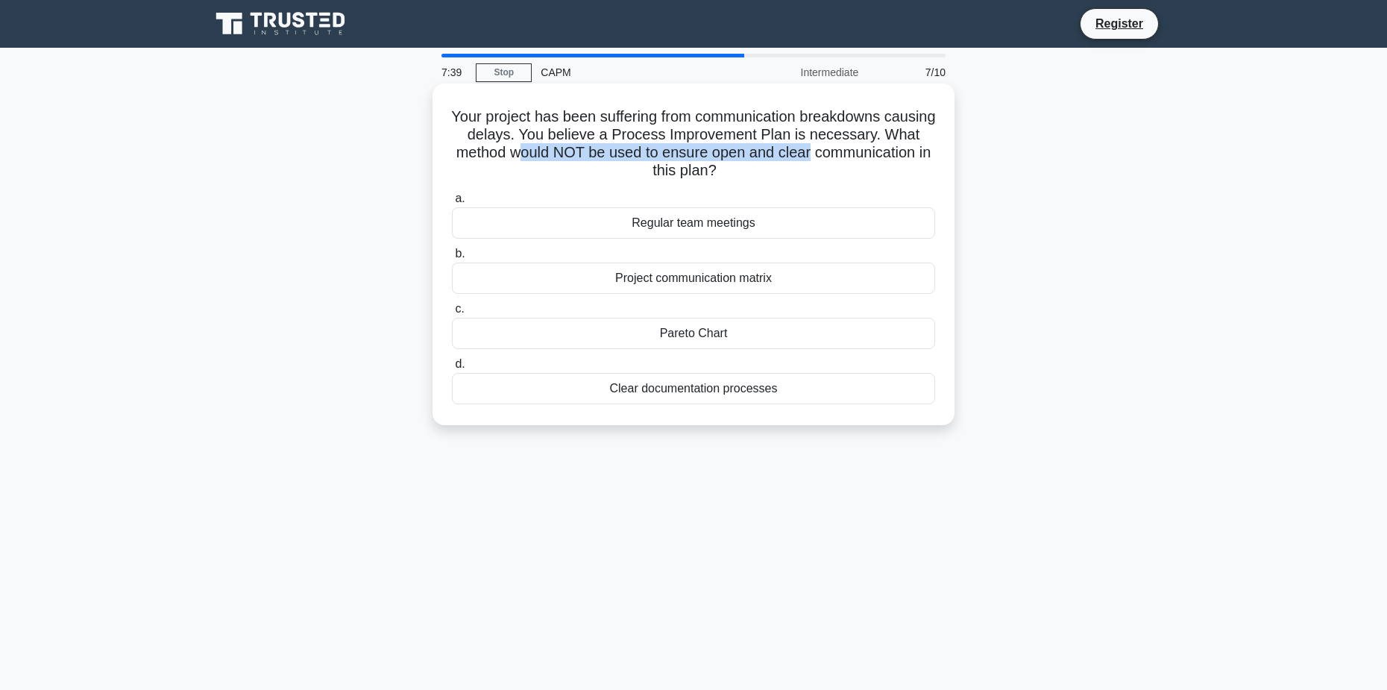
drag, startPoint x: 601, startPoint y: 151, endPoint x: 905, endPoint y: 154, distance: 304.2
click at [905, 154] on h5 "Your project has been suffering from communication breakdowns causing delays. Y…" at bounding box center [693, 143] width 486 height 73
click at [763, 150] on h5 "Your project has been suffering from communication breakdowns causing delays. Y…" at bounding box center [693, 143] width 486 height 73
drag, startPoint x: 827, startPoint y: 152, endPoint x: 859, endPoint y: 153, distance: 32.1
click at [844, 153] on h5 "Your project has been suffering from communication breakdowns causing delays. Y…" at bounding box center [693, 143] width 486 height 73
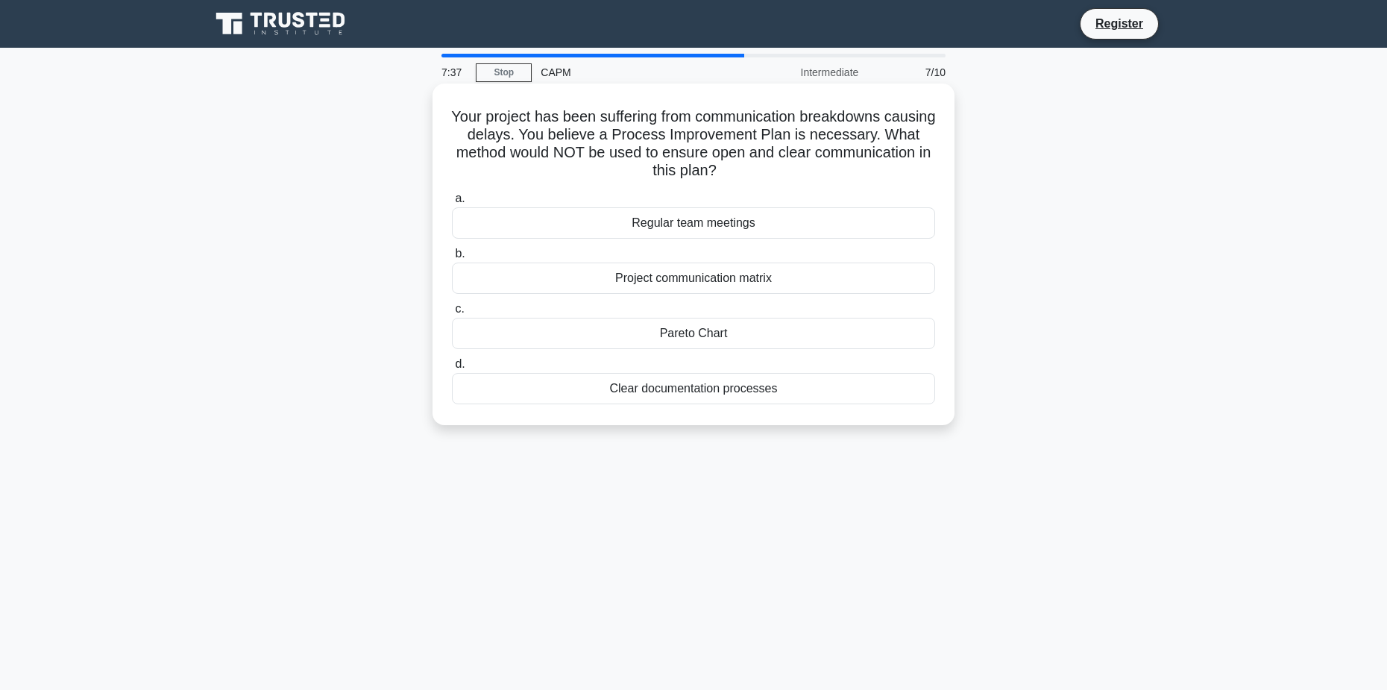
click at [867, 152] on h5 "Your project has been suffering from communication breakdowns causing delays. Y…" at bounding box center [693, 143] width 486 height 73
drag, startPoint x: 667, startPoint y: 168, endPoint x: 752, endPoint y: 163, distance: 85.2
click at [752, 163] on h5 "Your project has been suffering from communication breakdowns causing delays. Y…" at bounding box center [693, 143] width 486 height 73
click at [722, 331] on div "Pareto Chart" at bounding box center [693, 333] width 483 height 31
click at [452, 314] on input "c. Pareto Chart" at bounding box center [452, 309] width 0 height 10
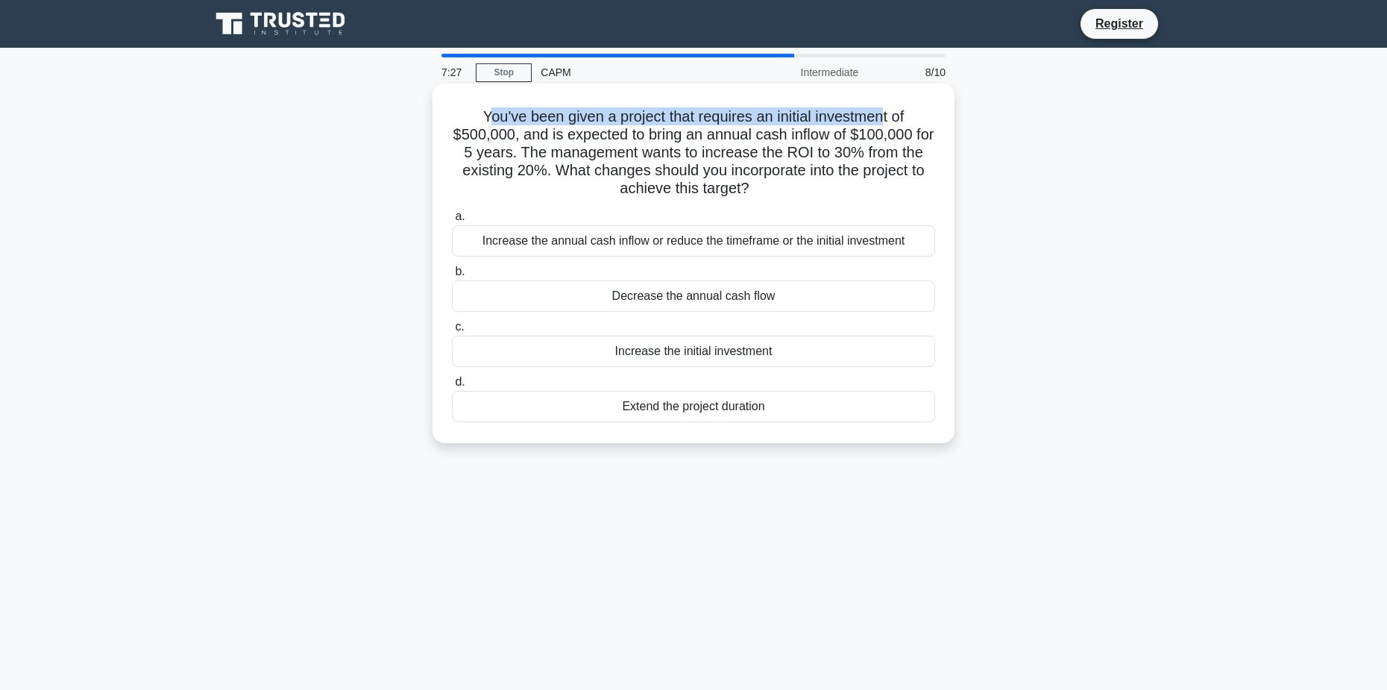
drag, startPoint x: 480, startPoint y: 115, endPoint x: 886, endPoint y: 118, distance: 406.3
click at [886, 118] on h5 "You've been given a project that requires an initial investment of $500,000, an…" at bounding box center [693, 152] width 486 height 91
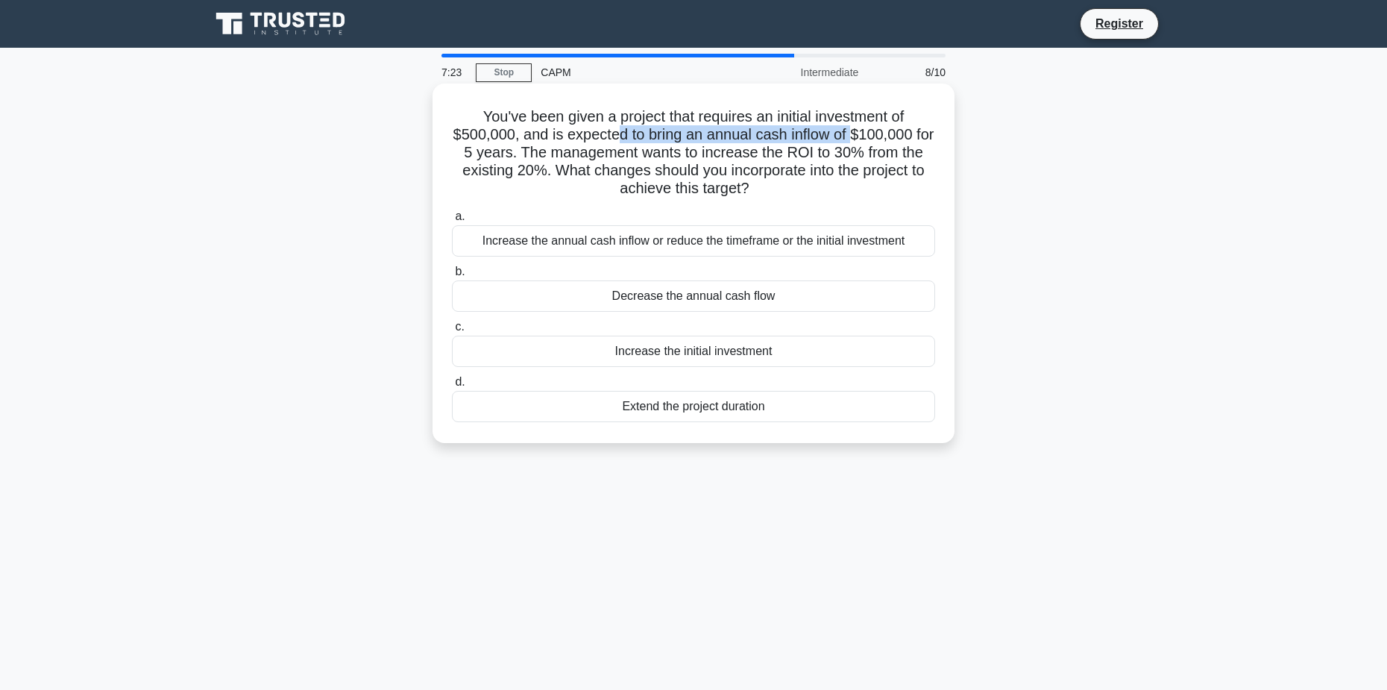
drag, startPoint x: 658, startPoint y: 126, endPoint x: 865, endPoint y: 132, distance: 206.6
click at [865, 132] on h5 "You've been given a project that requires an initial investment of $500,000, an…" at bounding box center [693, 152] width 486 height 91
click at [538, 148] on h5 "You've been given a project that requires an initial investment of $500,000, an…" at bounding box center [693, 152] width 486 height 91
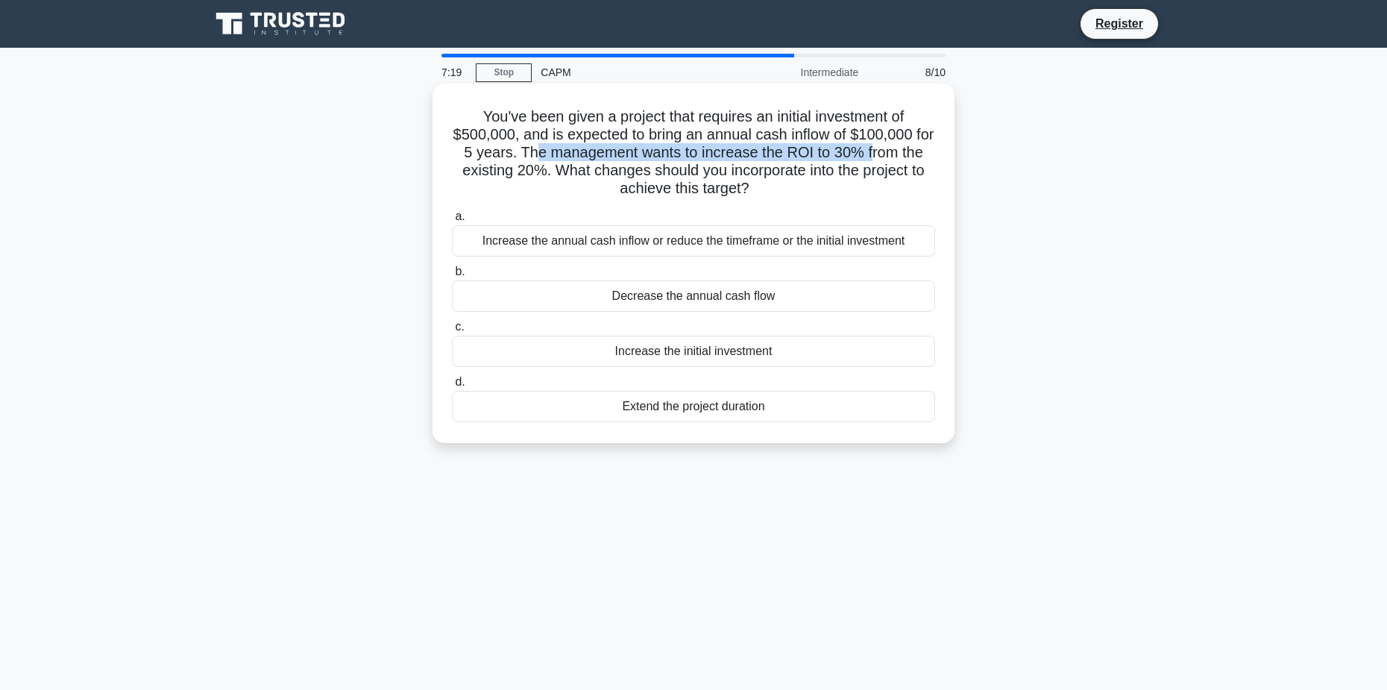
drag, startPoint x: 555, startPoint y: 148, endPoint x: 899, endPoint y: 162, distance: 344.7
click at [899, 162] on h5 "You've been given a project that requires an initial investment of $500,000, an…" at bounding box center [693, 152] width 486 height 91
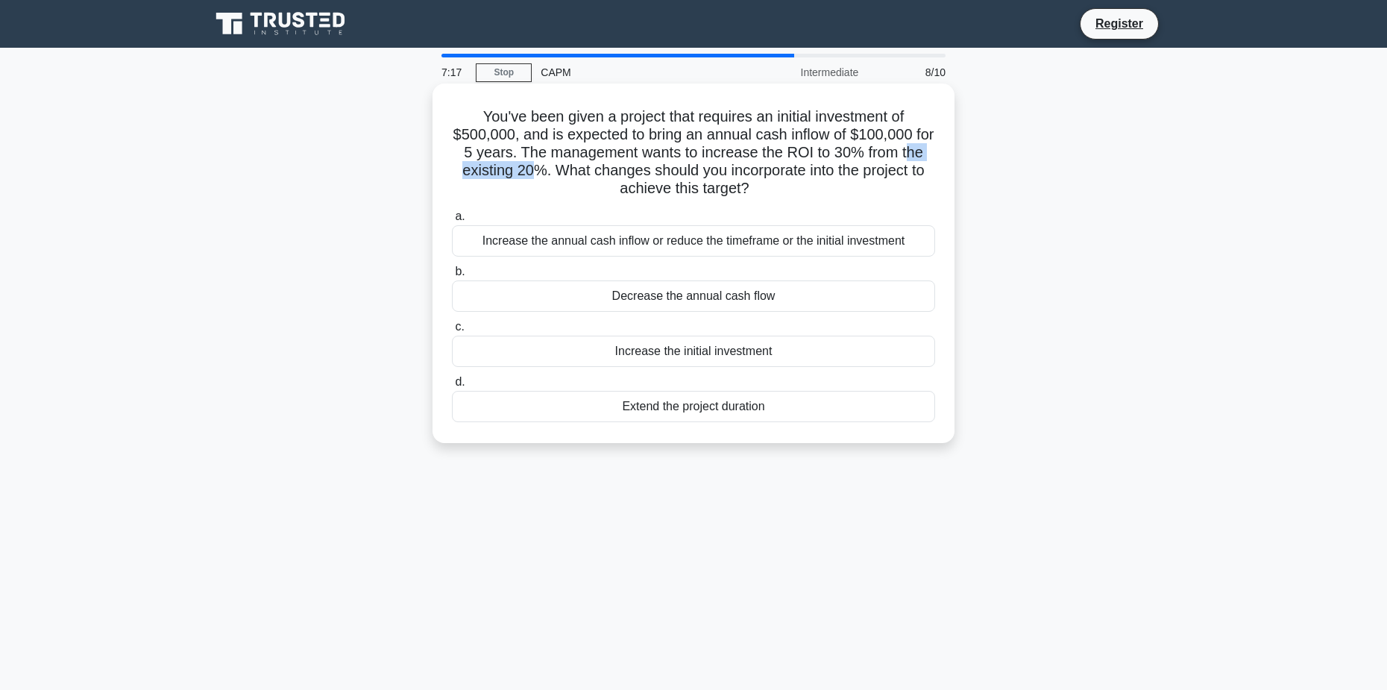
drag, startPoint x: 465, startPoint y: 172, endPoint x: 555, endPoint y: 171, distance: 90.2
click at [555, 171] on h5 "You've been given a project that requires an initial investment of $500,000, an…" at bounding box center [693, 152] width 486 height 91
click at [476, 172] on h5 "You've been given a project that requires an initial investment of $500,000, an…" at bounding box center [693, 152] width 486 height 91
click at [563, 171] on h5 "You've been given a project that requires an initial investment of $500,000, an…" at bounding box center [693, 152] width 486 height 91
drag, startPoint x: 576, startPoint y: 172, endPoint x: 881, endPoint y: 177, distance: 305.7
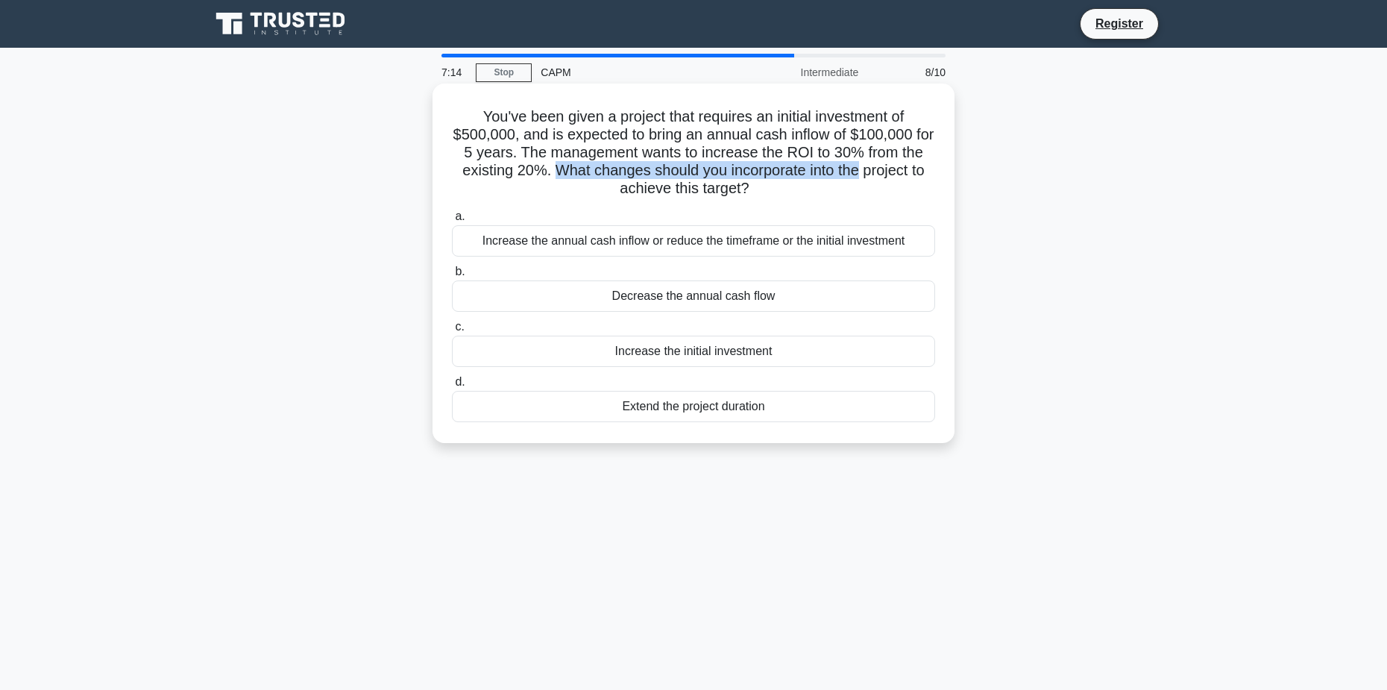
click at [881, 177] on h5 "You've been given a project that requires an initial investment of $500,000, an…" at bounding box center [693, 152] width 486 height 91
click at [793, 198] on h5 "You've been given a project that requires an initial investment of $500,000, an…" at bounding box center [693, 152] width 486 height 91
click at [629, 358] on div "Increase the initial investment" at bounding box center [693, 351] width 483 height 31
click at [452, 332] on input "c. Increase the initial investment" at bounding box center [452, 327] width 0 height 10
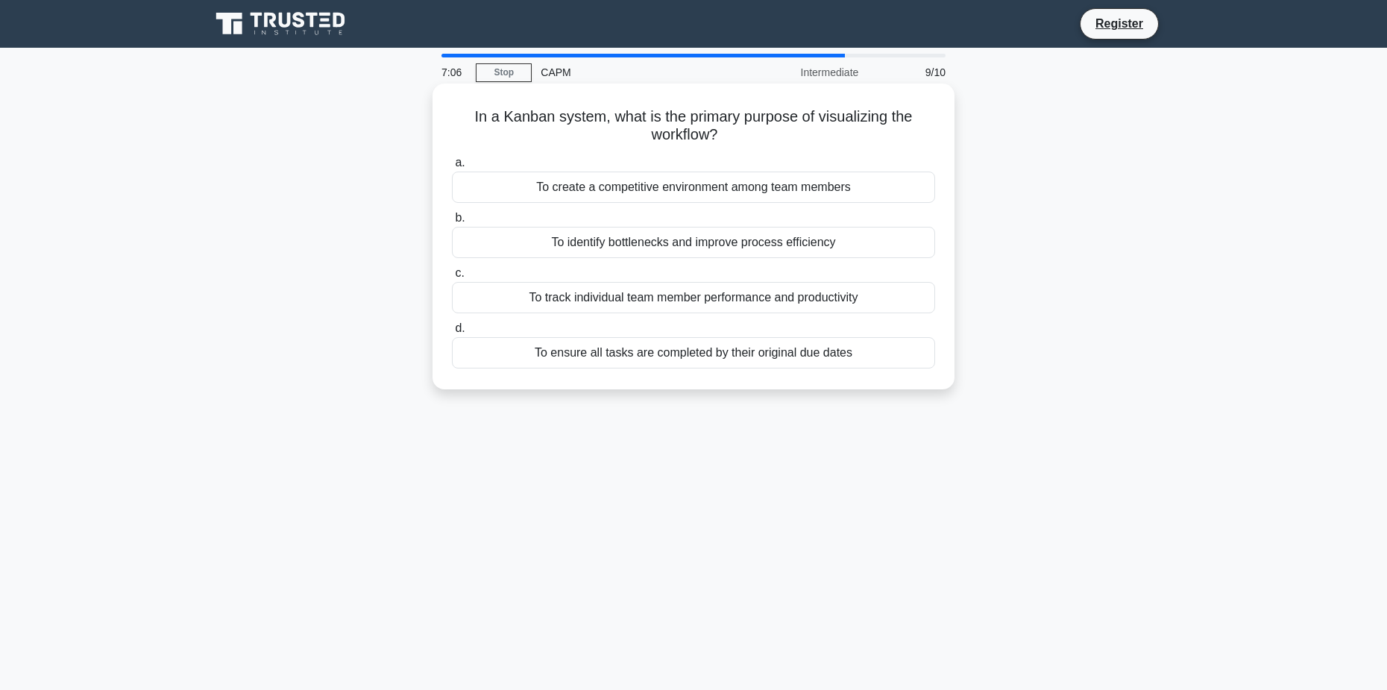
drag, startPoint x: 482, startPoint y: 120, endPoint x: 797, endPoint y: 139, distance: 316.0
click at [875, 135] on h5 "In a Kanban system, what is the primary purpose of visualizing the workflow? .s…" at bounding box center [693, 125] width 486 height 37
click at [497, 139] on h5 "In a Kanban system, what is the primary purpose of visualizing the workflow? .s…" at bounding box center [693, 125] width 486 height 37
click at [481, 112] on h5 "In a Kanban system, what is the primary purpose of visualizing the workflow? .s…" at bounding box center [693, 125] width 486 height 37
drag, startPoint x: 505, startPoint y: 119, endPoint x: 537, endPoint y: 116, distance: 32.1
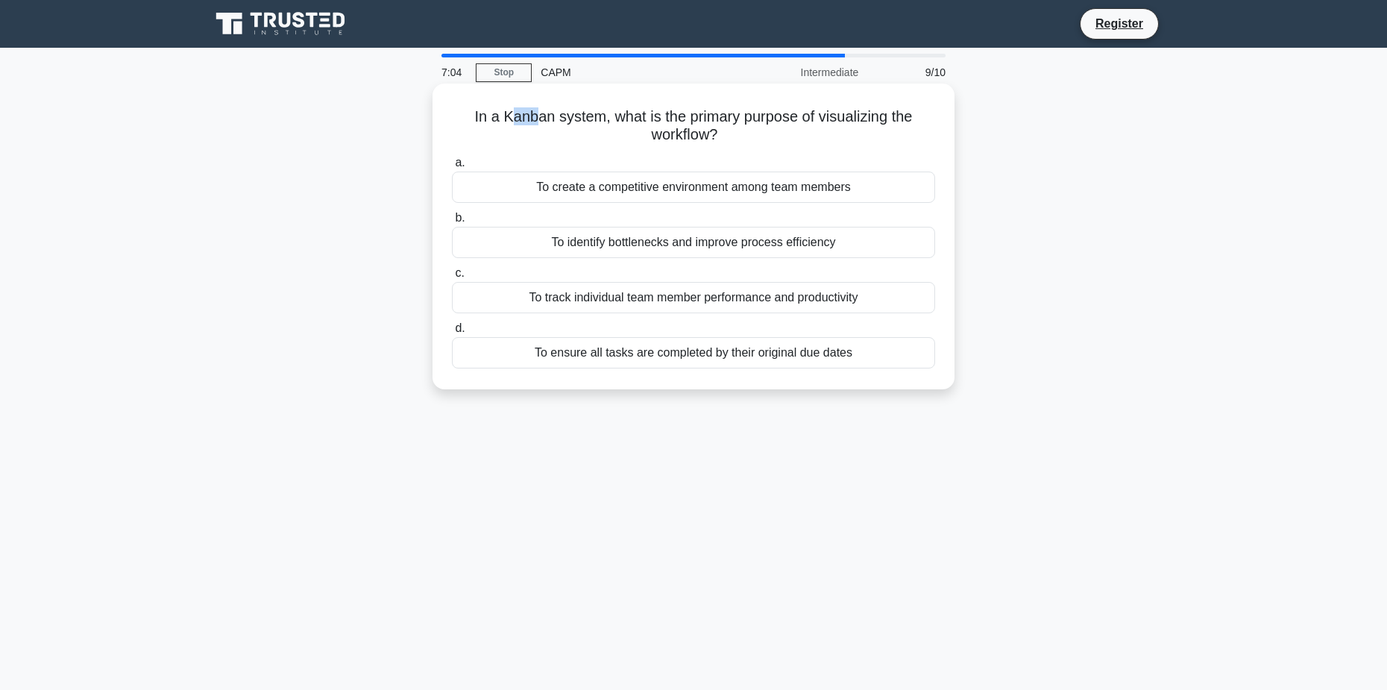
click at [537, 116] on h5 "In a Kanban system, what is the primary purpose of visualizing the workflow? .s…" at bounding box center [693, 125] width 486 height 37
click at [603, 115] on h5 "In a Kanban system, what is the primary purpose of visualizing the workflow? .s…" at bounding box center [693, 125] width 486 height 37
click at [816, 242] on div "To identify bottlenecks and improve process efficiency" at bounding box center [693, 242] width 483 height 31
click at [452, 223] on input "b. To identify bottlenecks and improve process efficiency" at bounding box center [452, 218] width 0 height 10
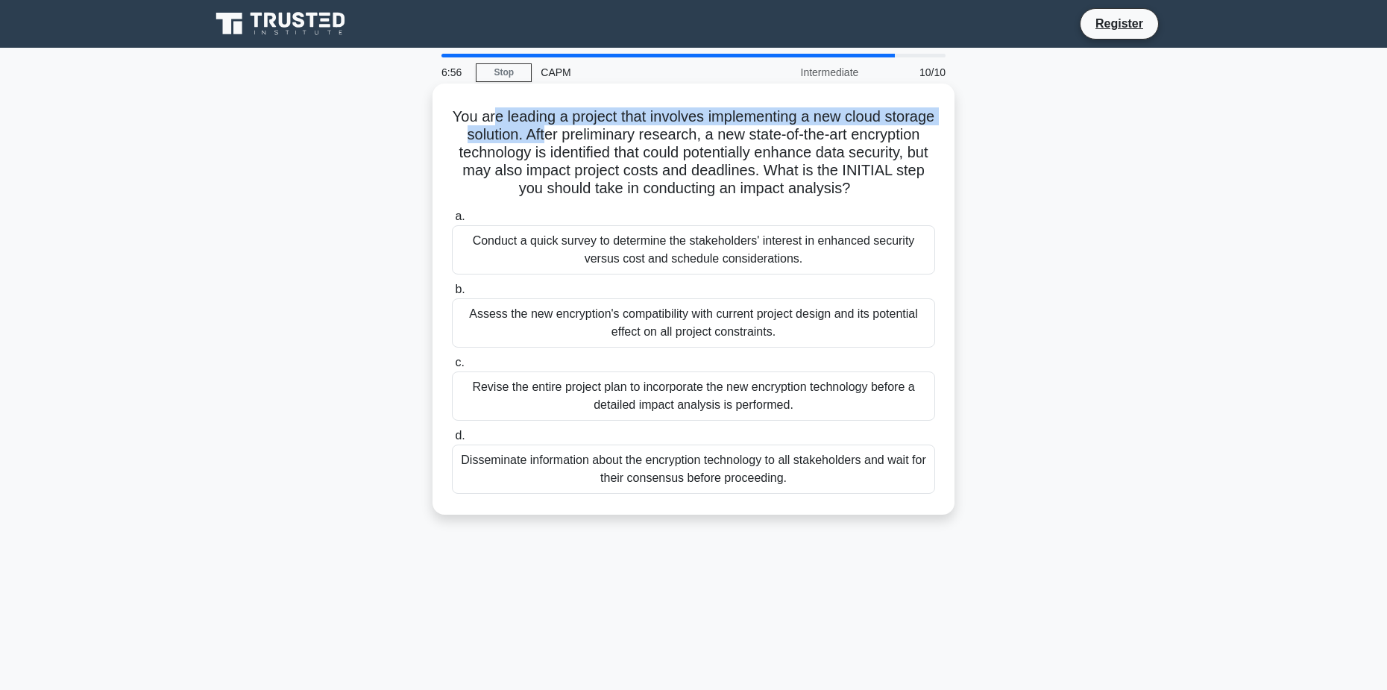
drag, startPoint x: 517, startPoint y: 122, endPoint x: 605, endPoint y: 136, distance: 89.2
click at [605, 136] on h5 "You are leading a project that involves implementing a new cloud storage soluti…" at bounding box center [693, 152] width 486 height 91
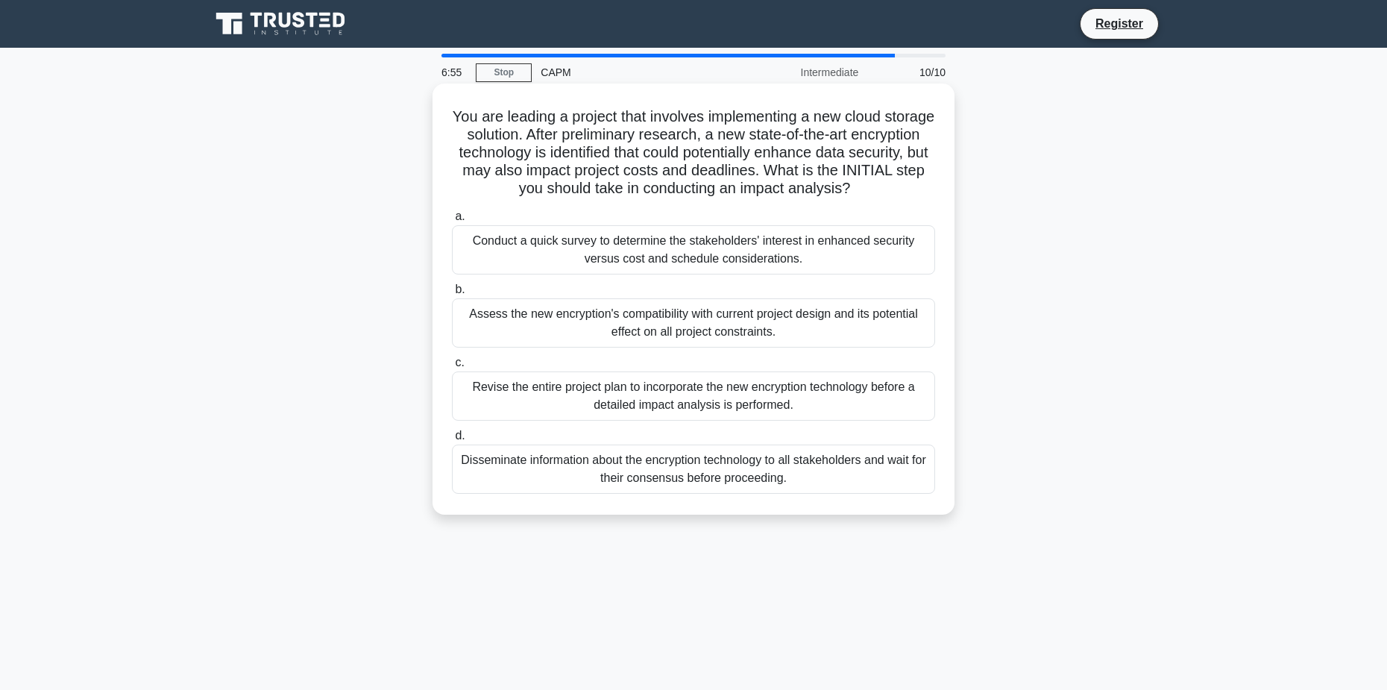
click at [615, 144] on h5 "You are leading a project that involves implementing a new cloud storage soluti…" at bounding box center [693, 152] width 486 height 91
drag, startPoint x: 731, startPoint y: 137, endPoint x: 775, endPoint y: 138, distance: 43.2
click at [774, 138] on h5 "You are leading a project that involves implementing a new cloud storage soluti…" at bounding box center [693, 152] width 486 height 91
drag, startPoint x: 824, startPoint y: 139, endPoint x: 844, endPoint y: 139, distance: 20.1
click at [830, 139] on h5 "You are leading a project that involves implementing a new cloud storage soluti…" at bounding box center [693, 152] width 486 height 91
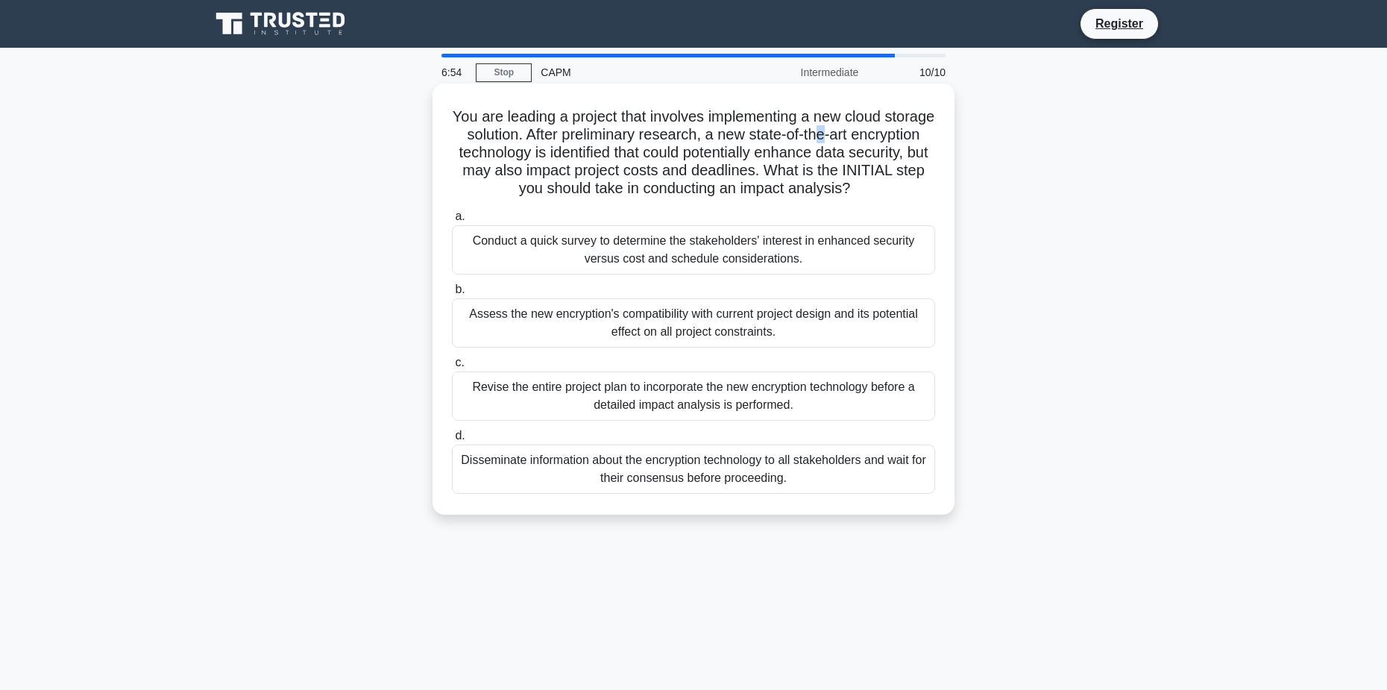
click at [892, 138] on h5 "You are leading a project that involves implementing a new cloud storage soluti…" at bounding box center [693, 152] width 486 height 91
click at [485, 151] on h5 "You are leading a project that involves implementing a new cloud storage soluti…" at bounding box center [693, 152] width 486 height 91
drag, startPoint x: 490, startPoint y: 150, endPoint x: 607, endPoint y: 148, distance: 117.1
click at [601, 147] on h5 "You are leading a project that involves implementing a new cloud storage soluti…" at bounding box center [693, 152] width 486 height 91
click at [655, 151] on h5 "You are leading a project that involves implementing a new cloud storage soluti…" at bounding box center [693, 152] width 486 height 91
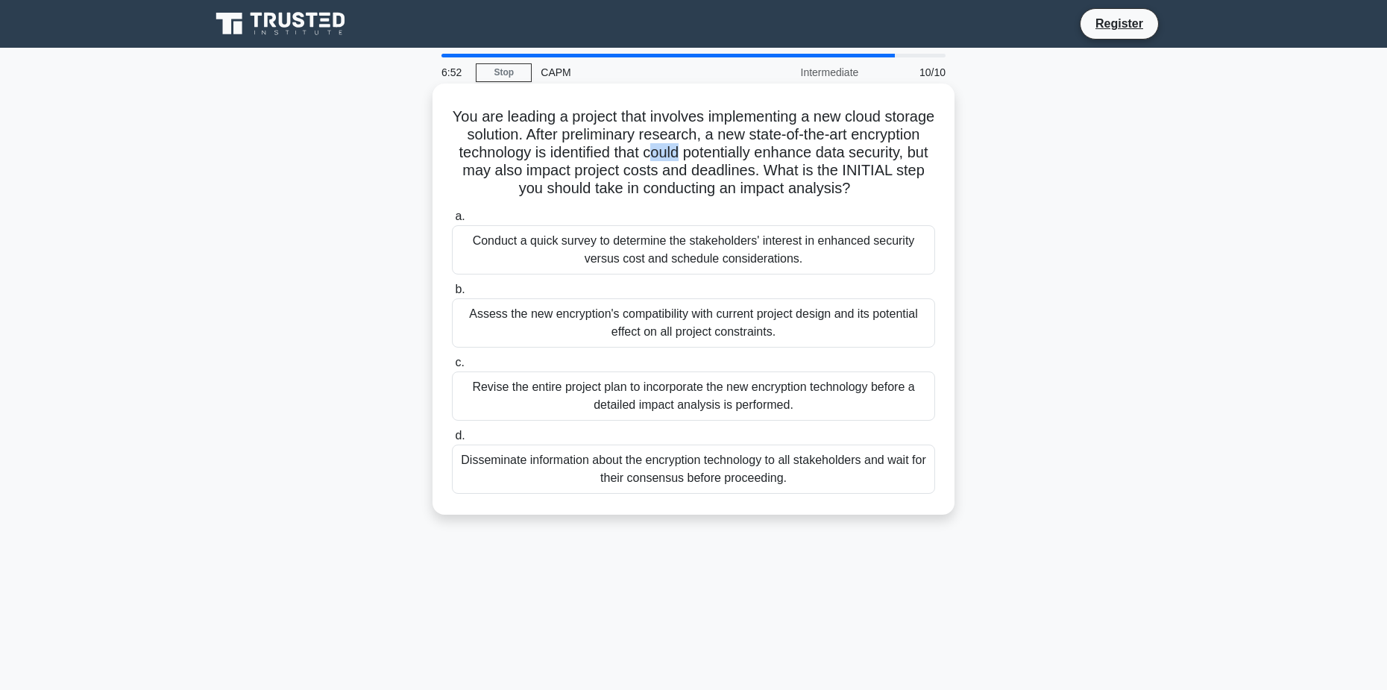
drag, startPoint x: 740, startPoint y: 151, endPoint x: 784, endPoint y: 155, distance: 44.9
click at [768, 155] on h5 "You are leading a project that involves implementing a new cloud storage soluti…" at bounding box center [693, 152] width 486 height 91
drag, startPoint x: 839, startPoint y: 156, endPoint x: 857, endPoint y: 156, distance: 17.1
click at [845, 156] on h5 "You are leading a project that involves implementing a new cloud storage soluti…" at bounding box center [693, 152] width 486 height 91
drag, startPoint x: 877, startPoint y: 156, endPoint x: 927, endPoint y: 158, distance: 50.0
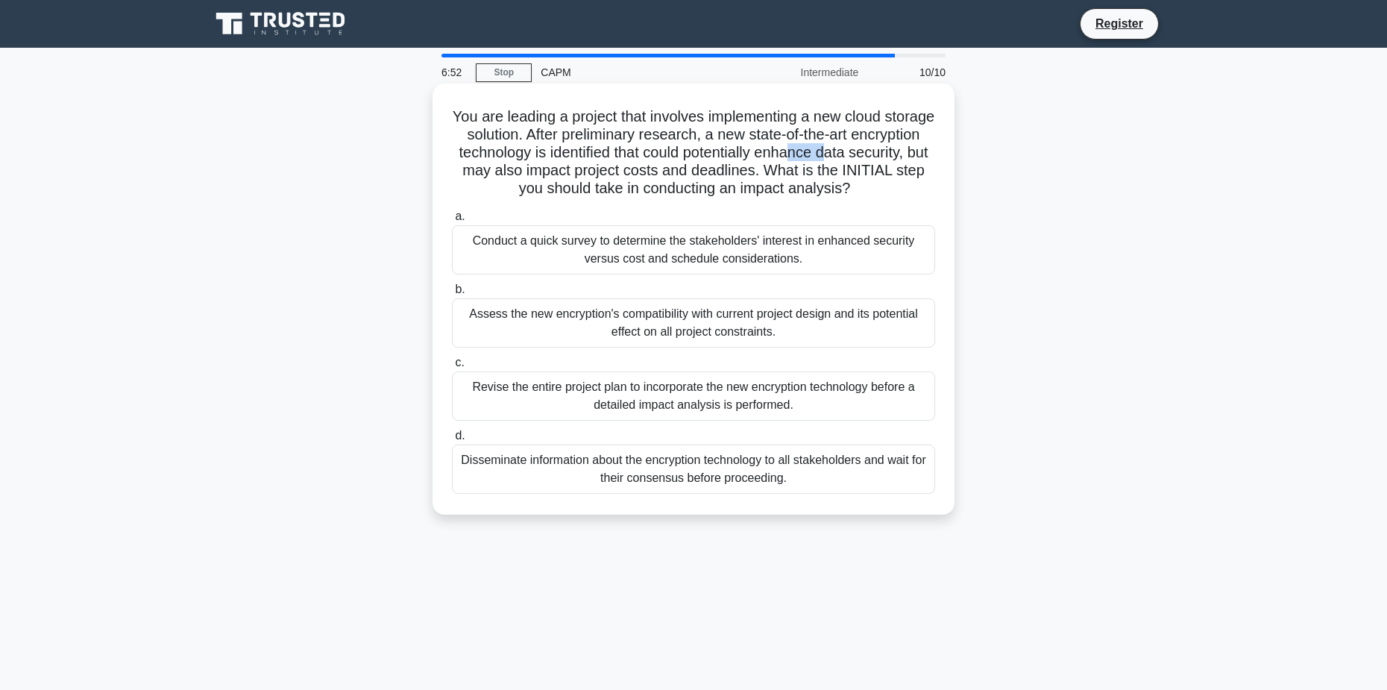
click at [911, 157] on h5 "You are leading a project that involves implementing a new cloud storage soluti…" at bounding box center [693, 152] width 486 height 91
click at [930, 158] on h5 "You are leading a project that involves implementing a new cloud storage soluti…" at bounding box center [693, 152] width 486 height 91
click at [488, 165] on h5 "You are leading a project that involves implementing a new cloud storage soluti…" at bounding box center [693, 152] width 486 height 91
drag, startPoint x: 573, startPoint y: 163, endPoint x: 608, endPoint y: 164, distance: 35.1
click at [583, 164] on h5 "You are leading a project that involves implementing a new cloud storage soluti…" at bounding box center [693, 152] width 486 height 91
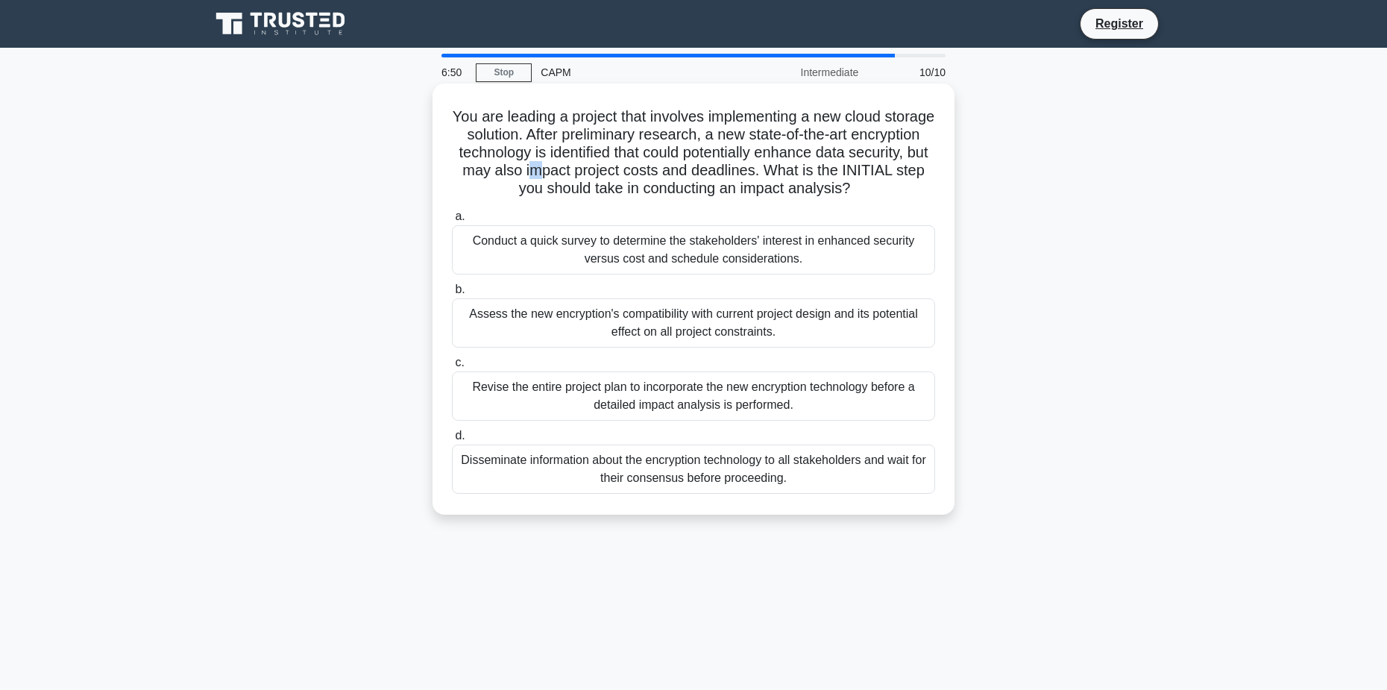
drag, startPoint x: 622, startPoint y: 164, endPoint x: 637, endPoint y: 164, distance: 14.9
click at [628, 164] on h5 "You are leading a project that involves implementing a new cloud storage soluti…" at bounding box center [693, 152] width 486 height 91
click at [669, 165] on h5 "You are leading a project that involves implementing a new cloud storage soluti…" at bounding box center [693, 152] width 486 height 91
drag, startPoint x: 716, startPoint y: 163, endPoint x: 746, endPoint y: 163, distance: 29.8
click at [722, 163] on h5 "You are leading a project that involves implementing a new cloud storage soluti…" at bounding box center [693, 152] width 486 height 91
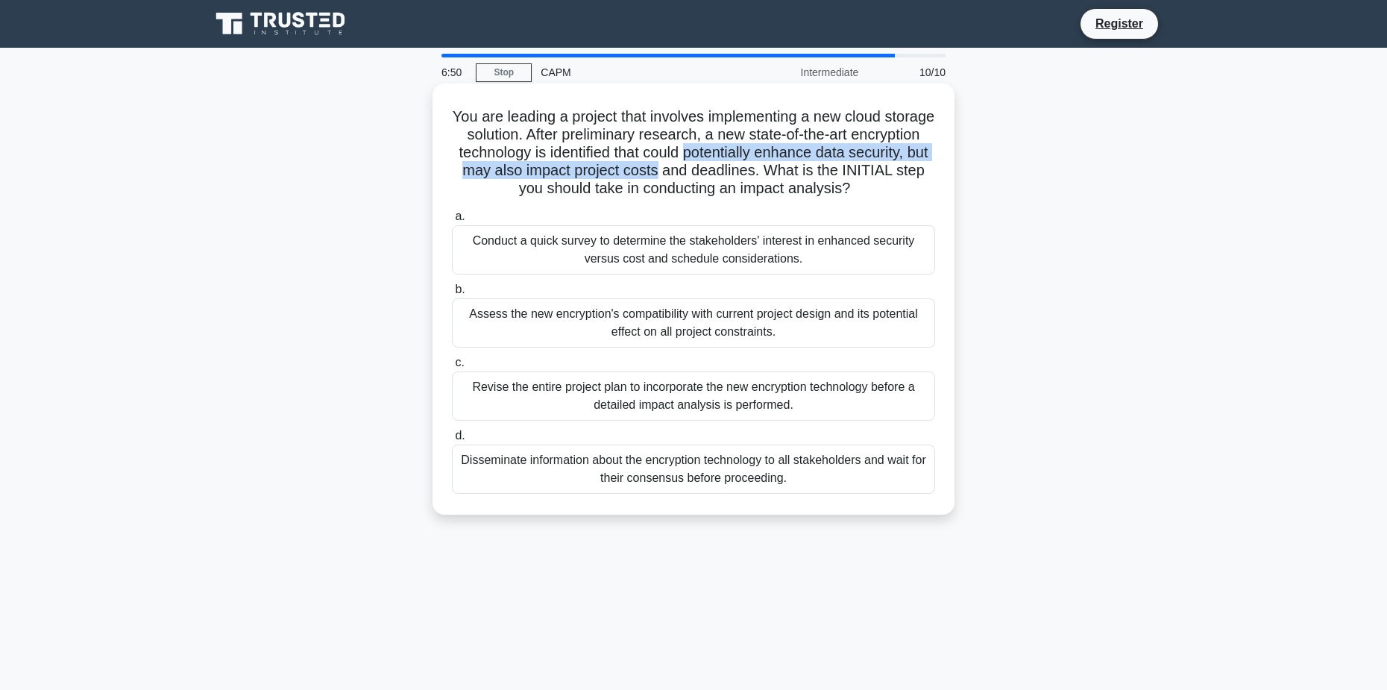
drag, startPoint x: 746, startPoint y: 163, endPoint x: 787, endPoint y: 161, distance: 41.0
click at [766, 162] on h5 "You are leading a project that involves implementing a new cloud storage soluti…" at bounding box center [693, 152] width 486 height 91
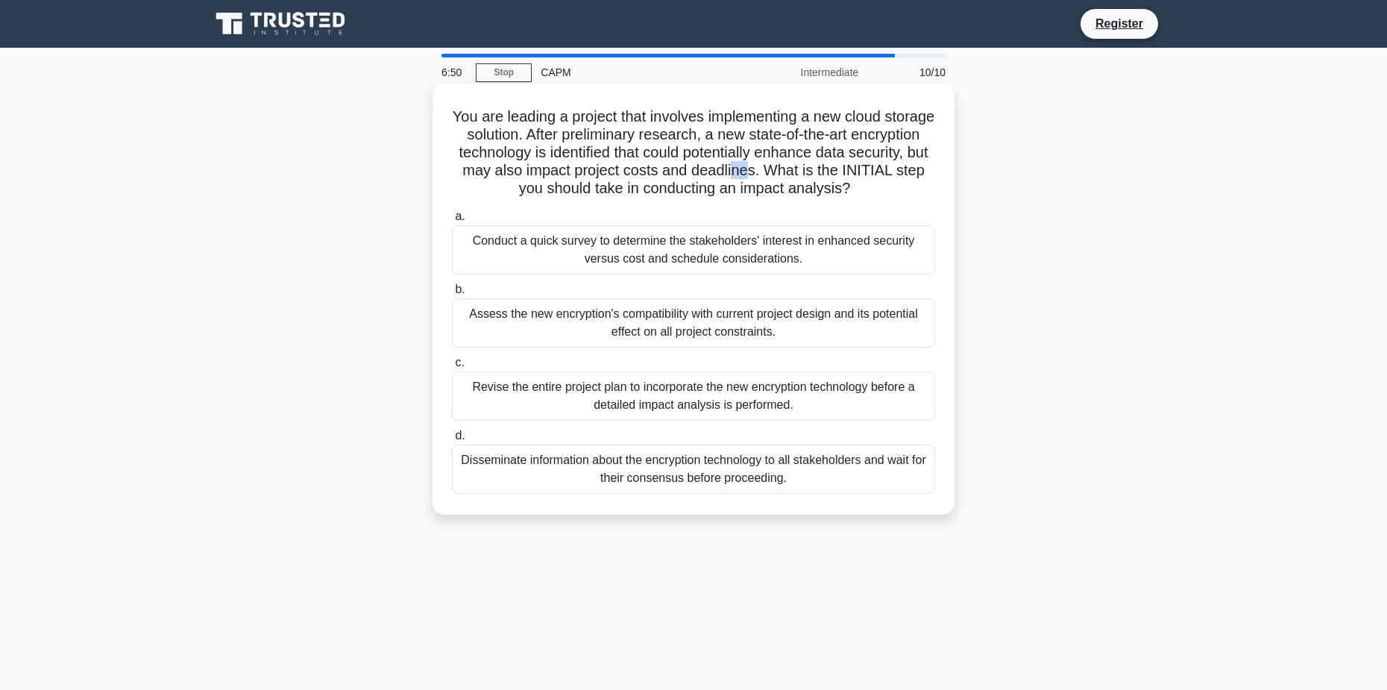
click at [839, 163] on h5 "You are leading a project that involves implementing a new cloud storage soluti…" at bounding box center [693, 152] width 486 height 91
click at [901, 164] on h5 "You are leading a project that involves implementing a new cloud storage soluti…" at bounding box center [693, 152] width 486 height 91
click at [516, 175] on h5 "You are leading a project that involves implementing a new cloud storage soluti…" at bounding box center [693, 152] width 486 height 91
click at [656, 171] on h5 "You are leading a project that involves implementing a new cloud storage soluti…" at bounding box center [693, 152] width 486 height 91
click at [702, 174] on h5 "You are leading a project that involves implementing a new cloud storage soluti…" at bounding box center [693, 152] width 486 height 91
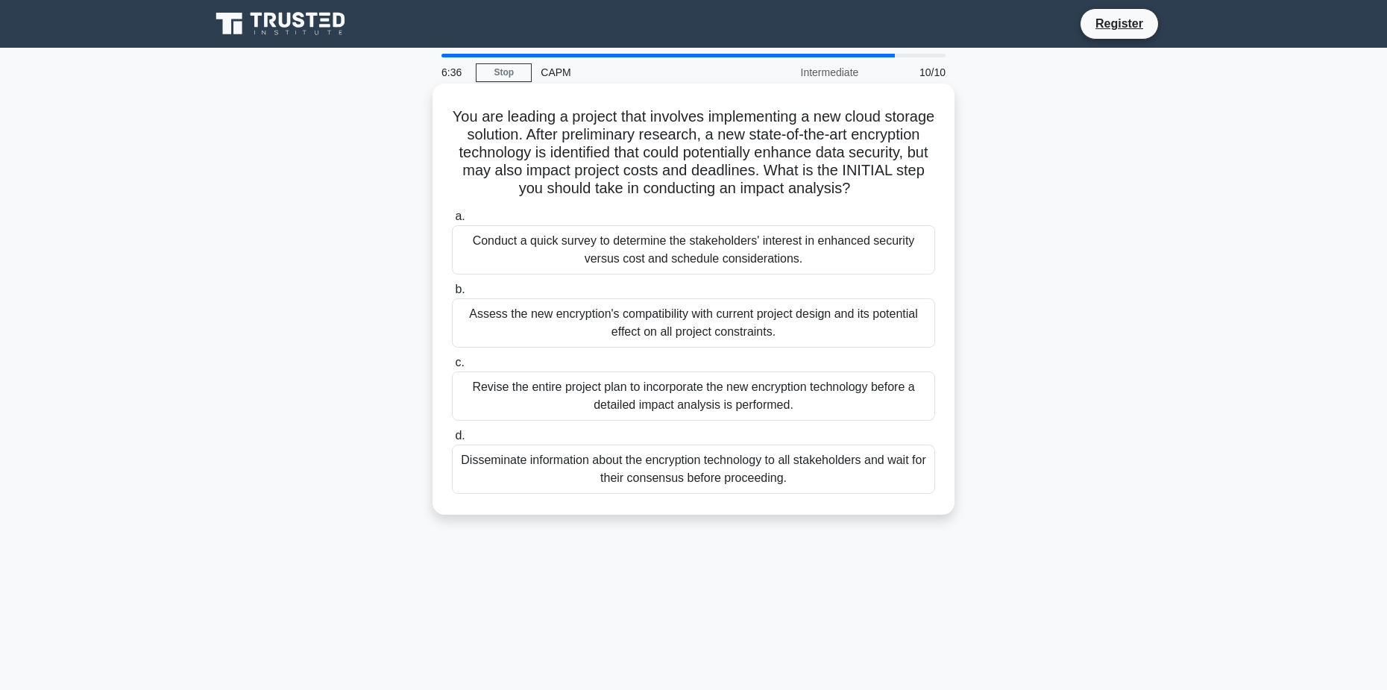
click at [599, 388] on div "Revise the entire project plan to incorporate the new encryption technology bef…" at bounding box center [693, 395] width 483 height 49
click at [452, 368] on input "c. Revise the entire project plan to incorporate the new encryption technology …" at bounding box center [452, 363] width 0 height 10
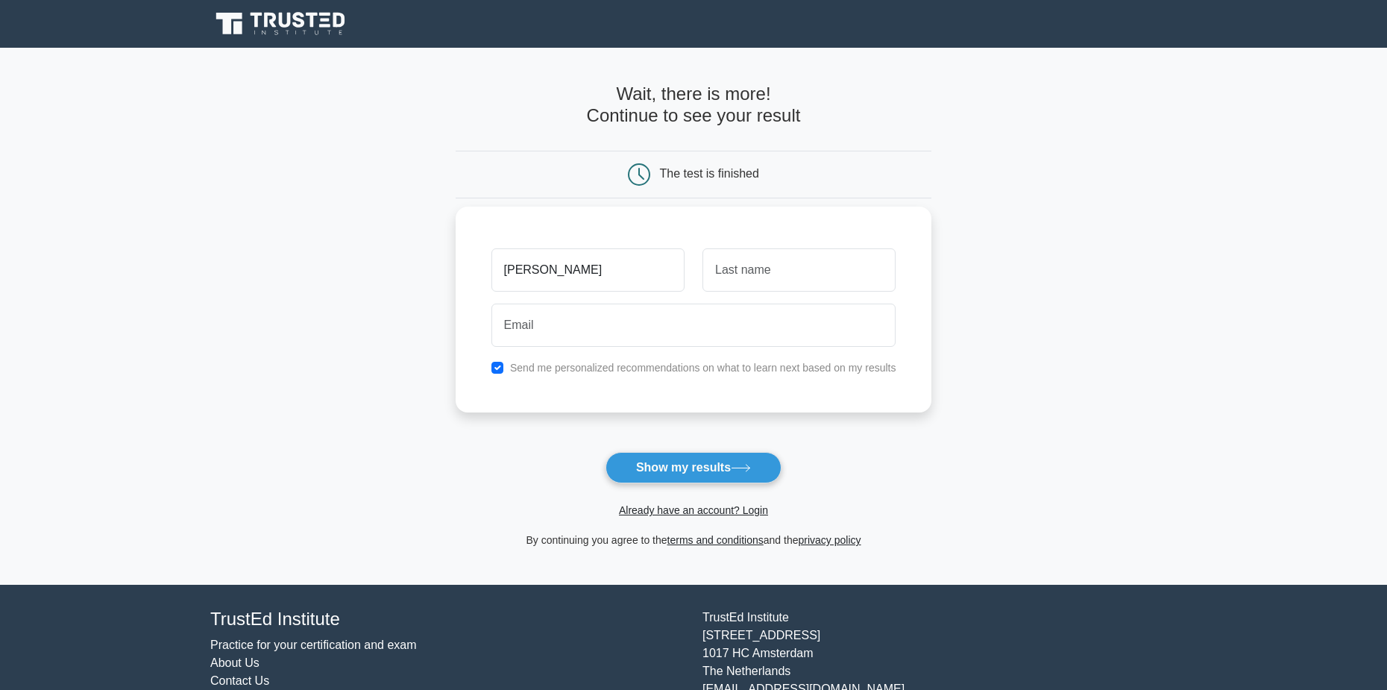
type input "[PERSON_NAME]"
type input "Smit"
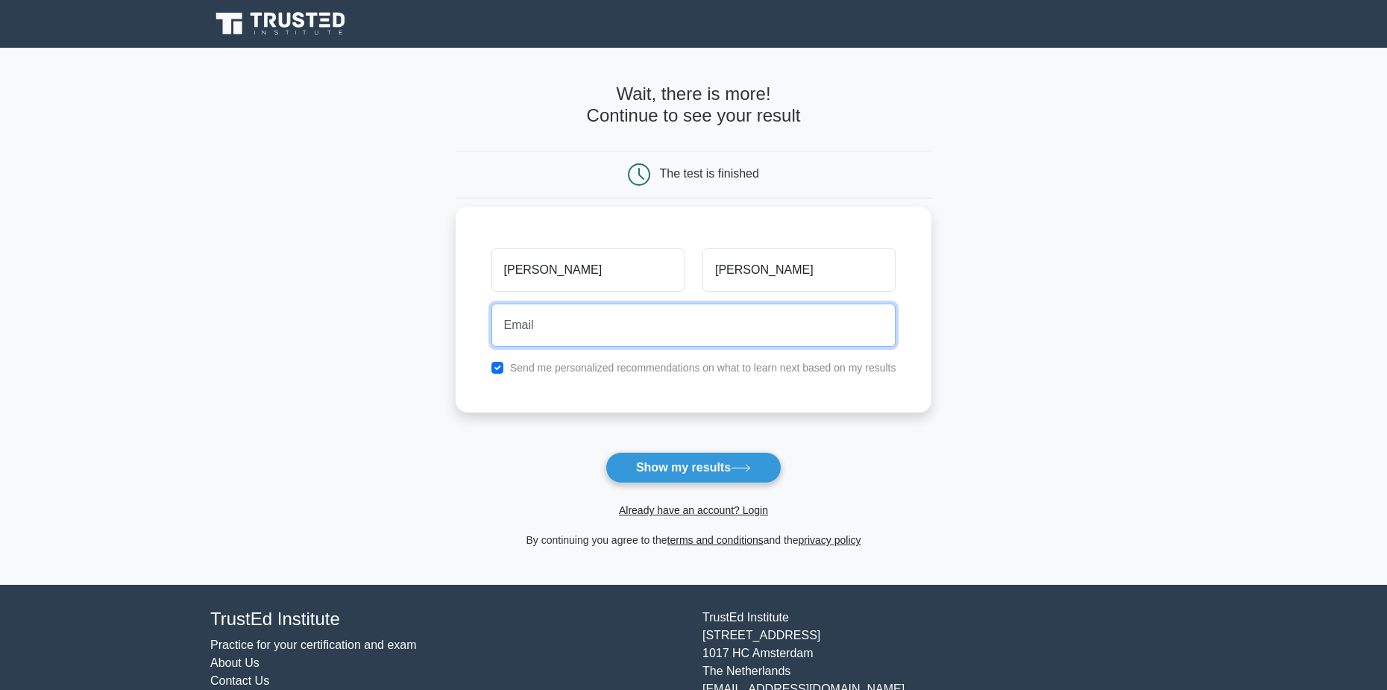
click at [635, 322] on input "email" at bounding box center [693, 324] width 405 height 43
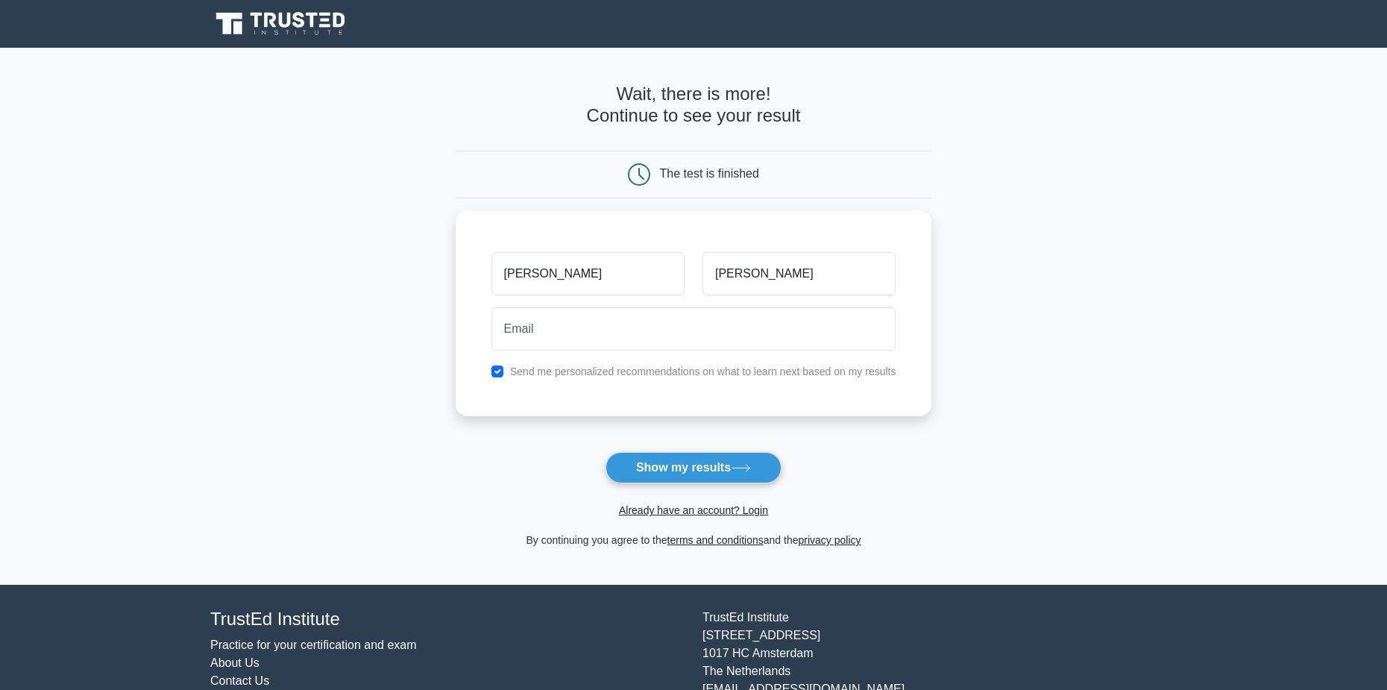
click at [936, 429] on main "Wait, there is more! Continue to see your result The test is finished Owen Smit" at bounding box center [693, 316] width 1387 height 537
click at [495, 372] on input "checkbox" at bounding box center [497, 368] width 12 height 12
click at [493, 371] on input "checkbox" at bounding box center [497, 368] width 12 height 12
checkbox input "true"
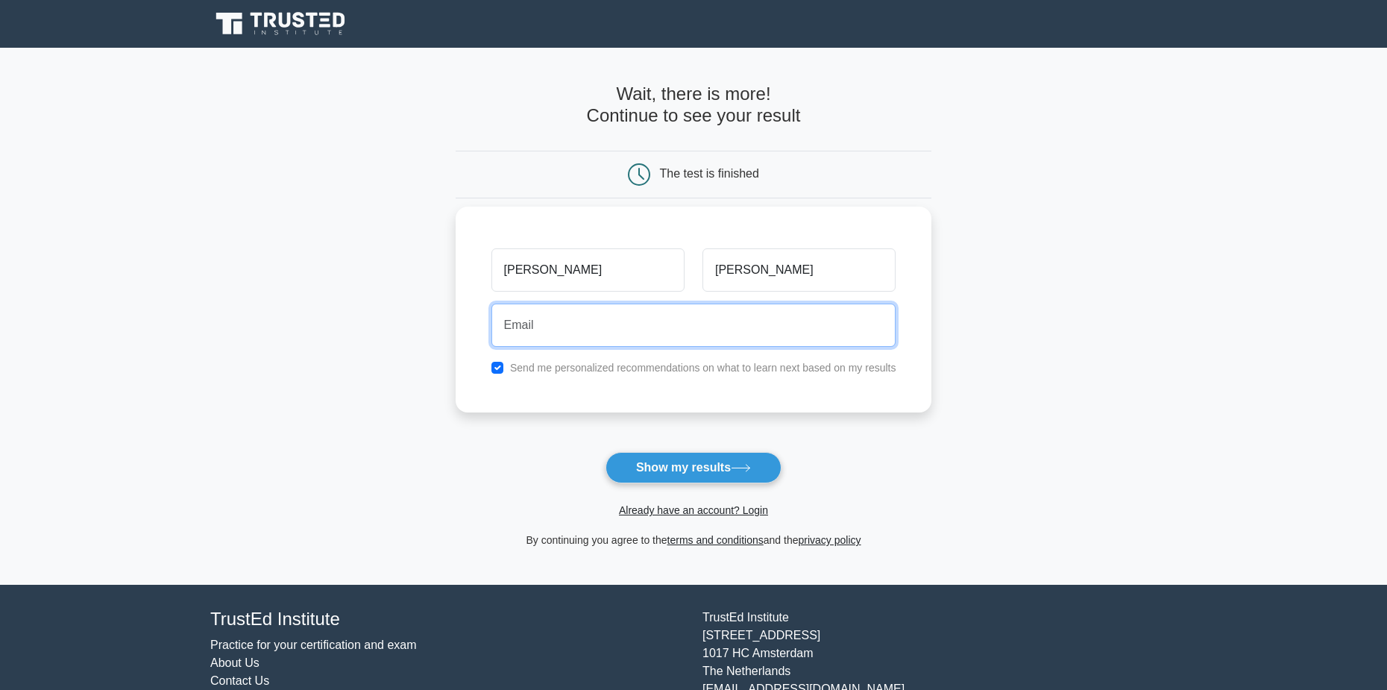
click at [648, 322] on input "email" at bounding box center [693, 324] width 405 height 43
type input "owensmitafrica1@gmail.com"
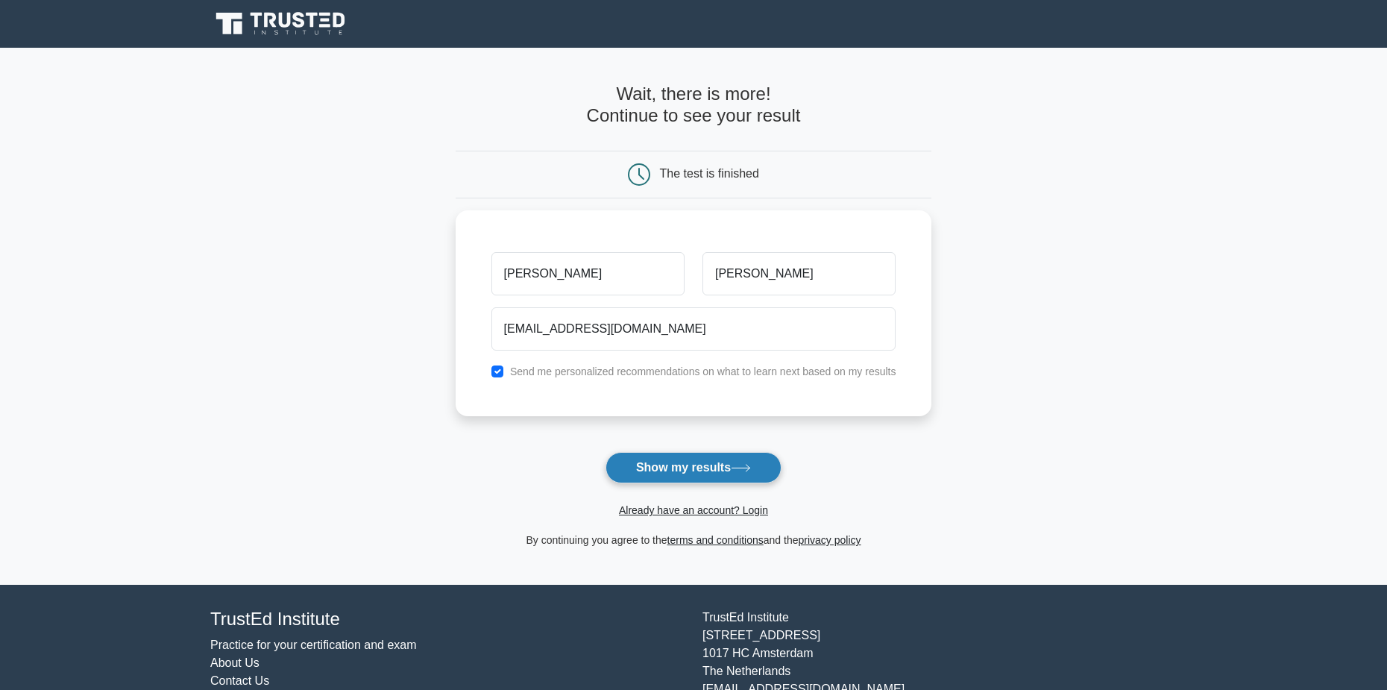
click at [706, 471] on button "Show my results" at bounding box center [693, 467] width 176 height 31
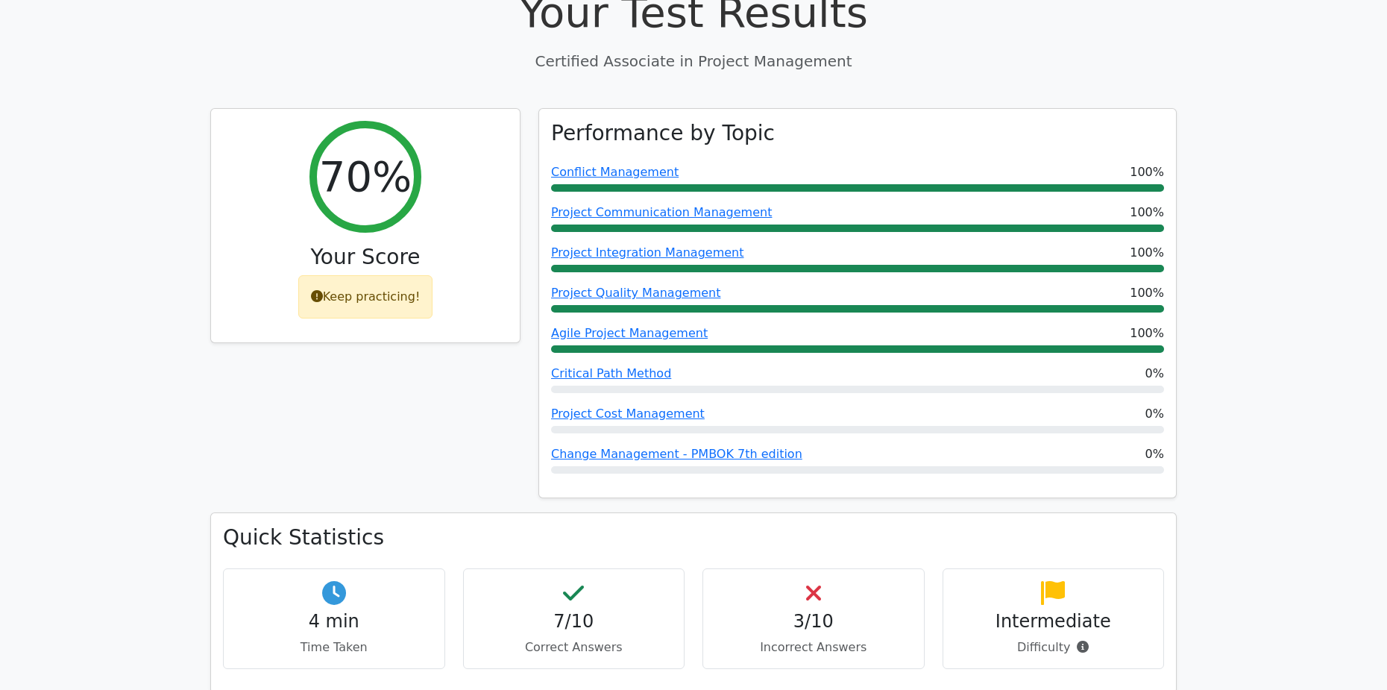
scroll to position [644, 0]
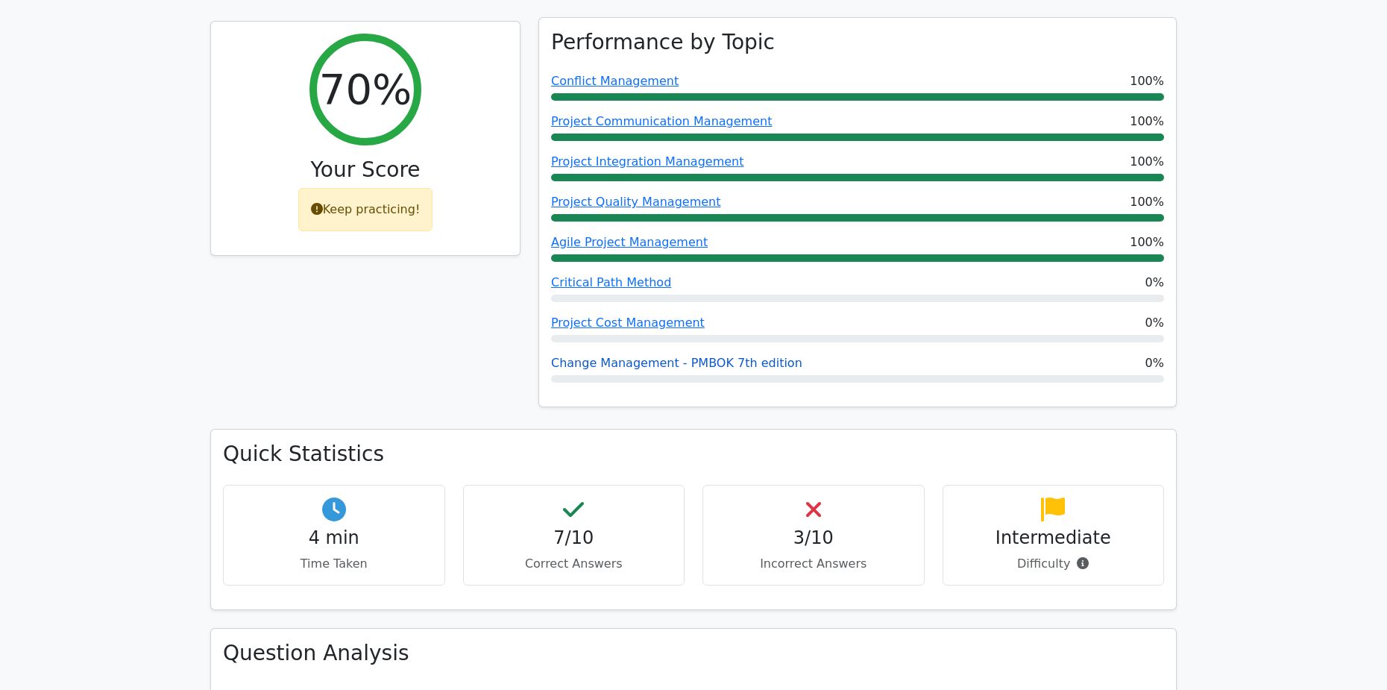
click at [633, 356] on link "Change Management - PMBOK 7th edition" at bounding box center [676, 363] width 251 height 14
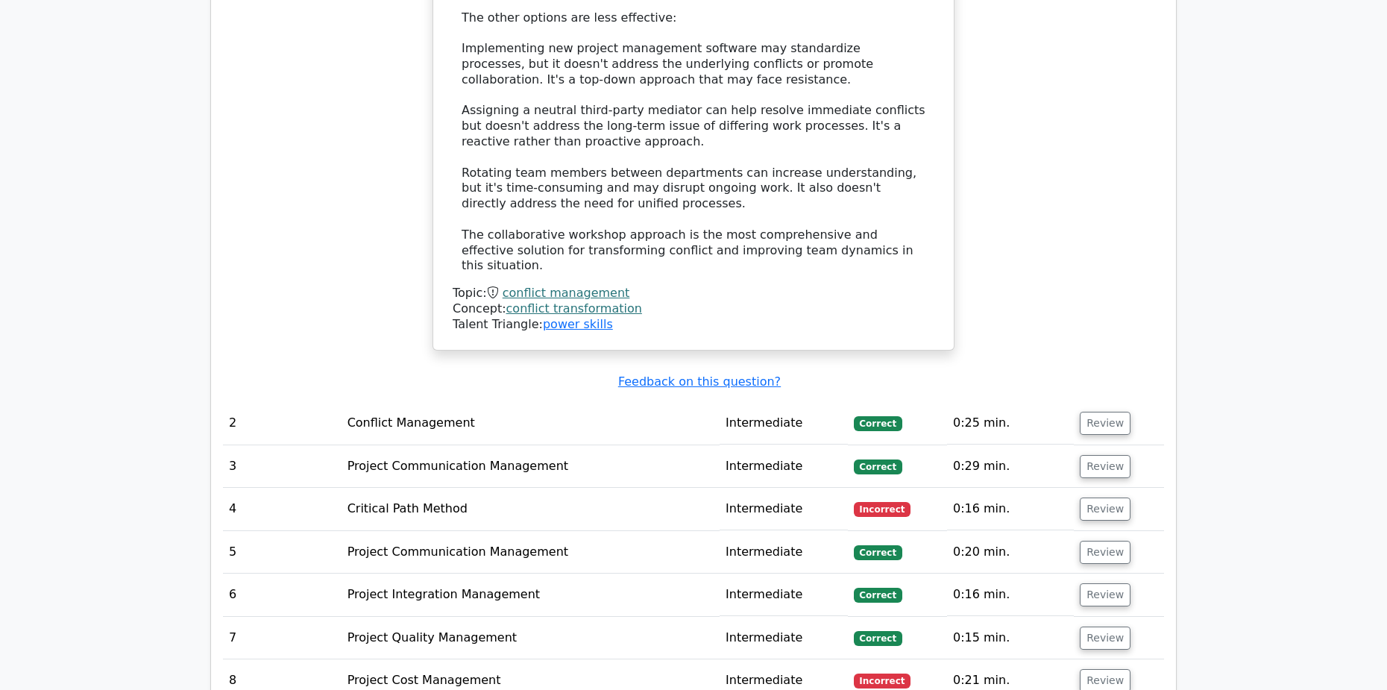
scroll to position [2061, 0]
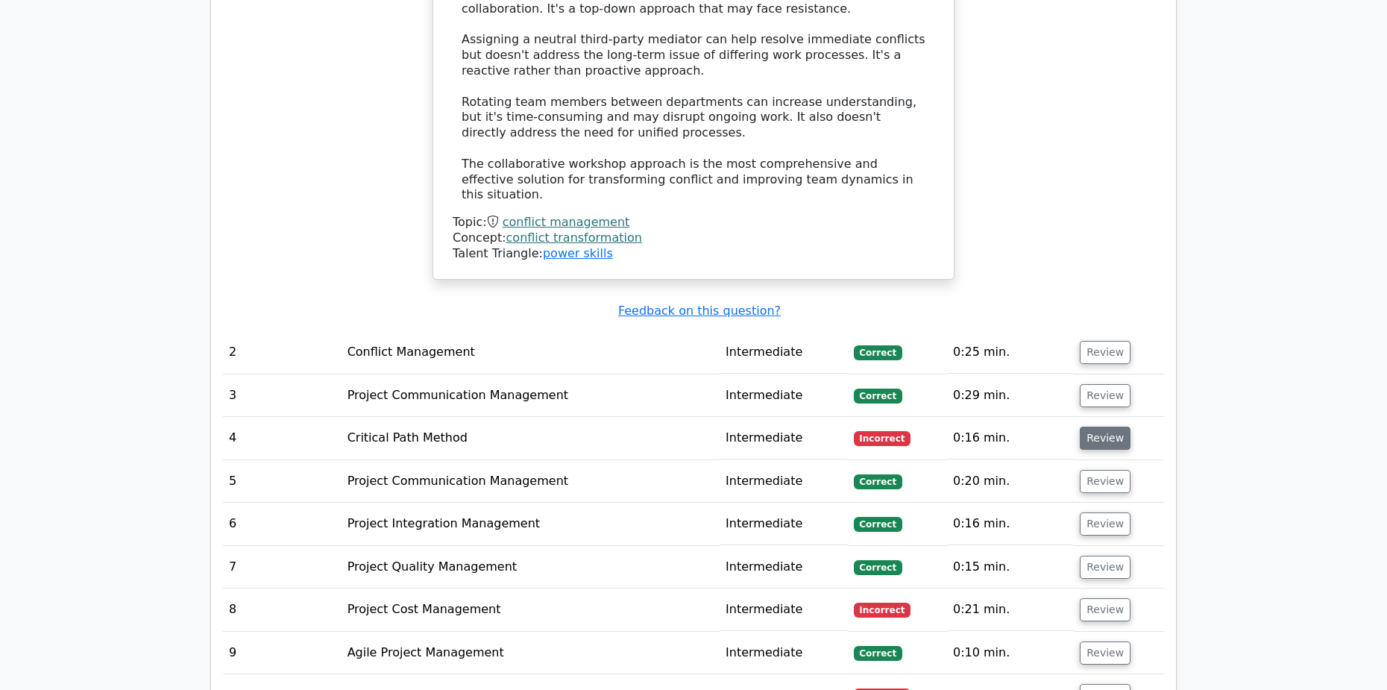
click at [1109, 426] on button "Review" at bounding box center [1105, 437] width 51 height 23
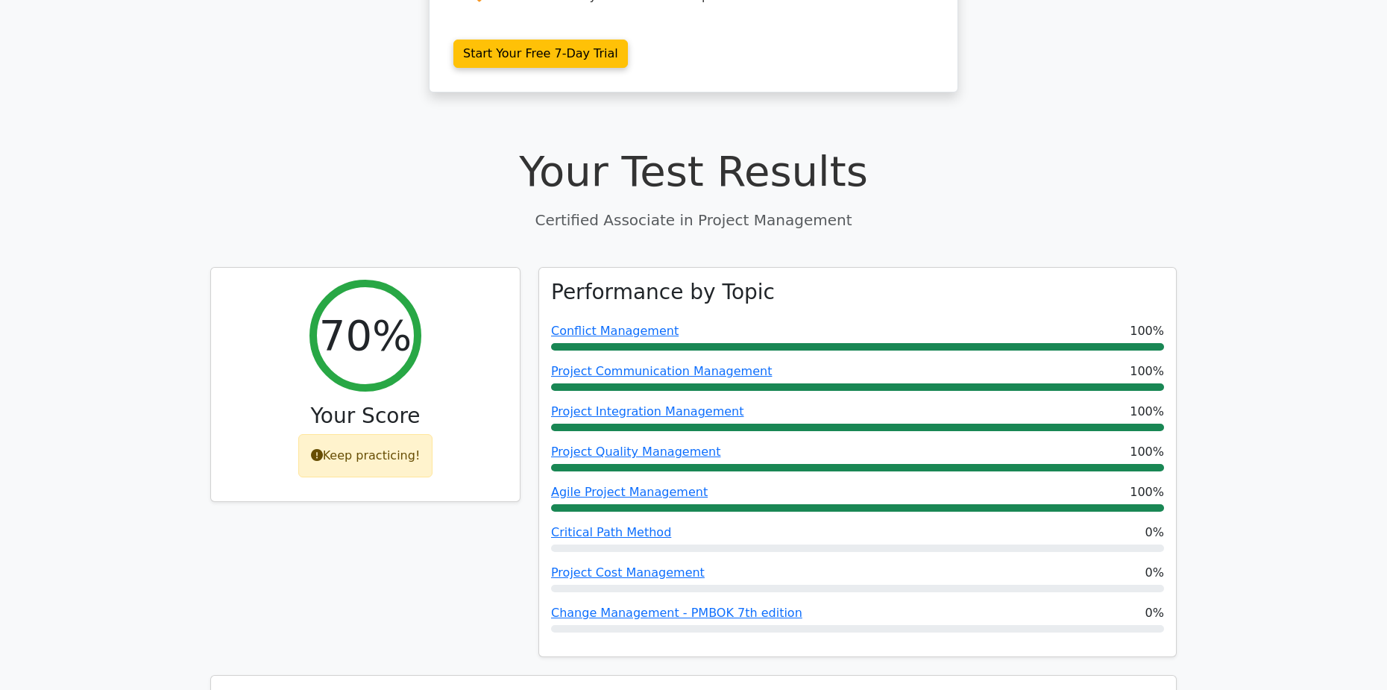
scroll to position [420, 0]
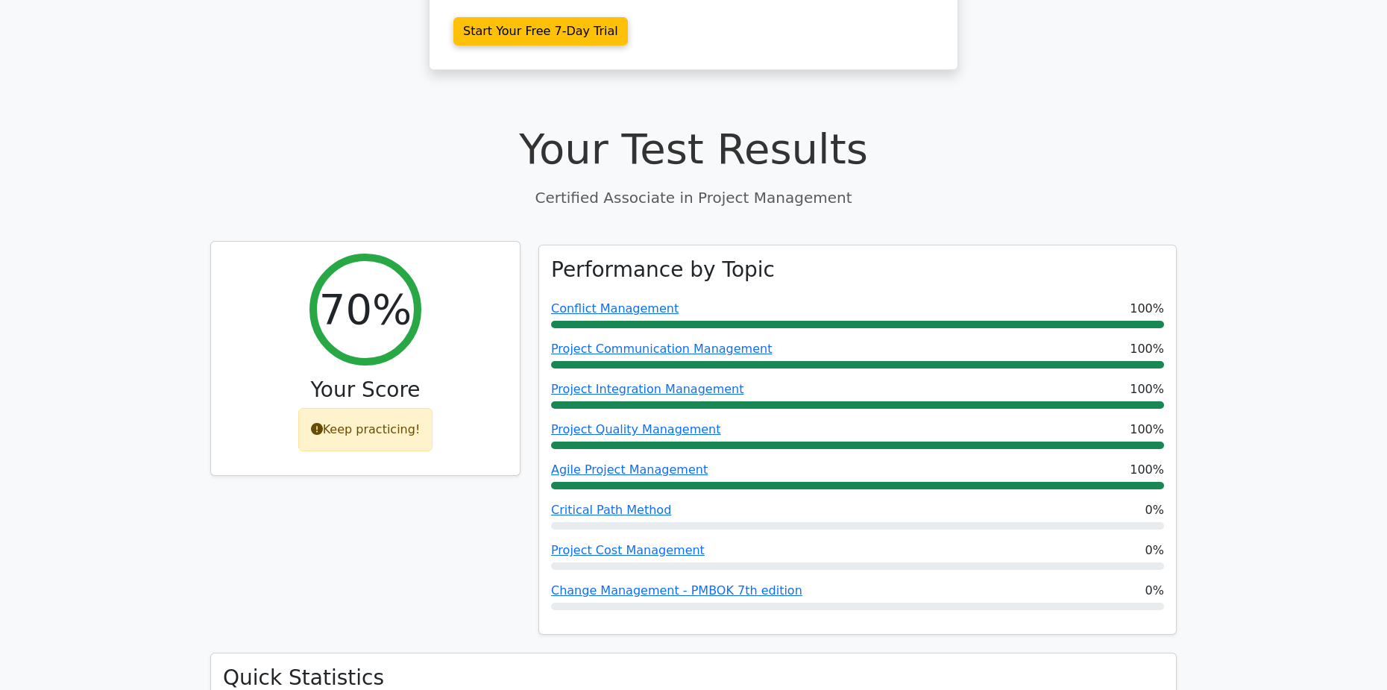
drag, startPoint x: 416, startPoint y: 412, endPoint x: 322, endPoint y: 410, distance: 94.0
click at [322, 410] on div "Keep practicing!" at bounding box center [365, 429] width 135 height 43
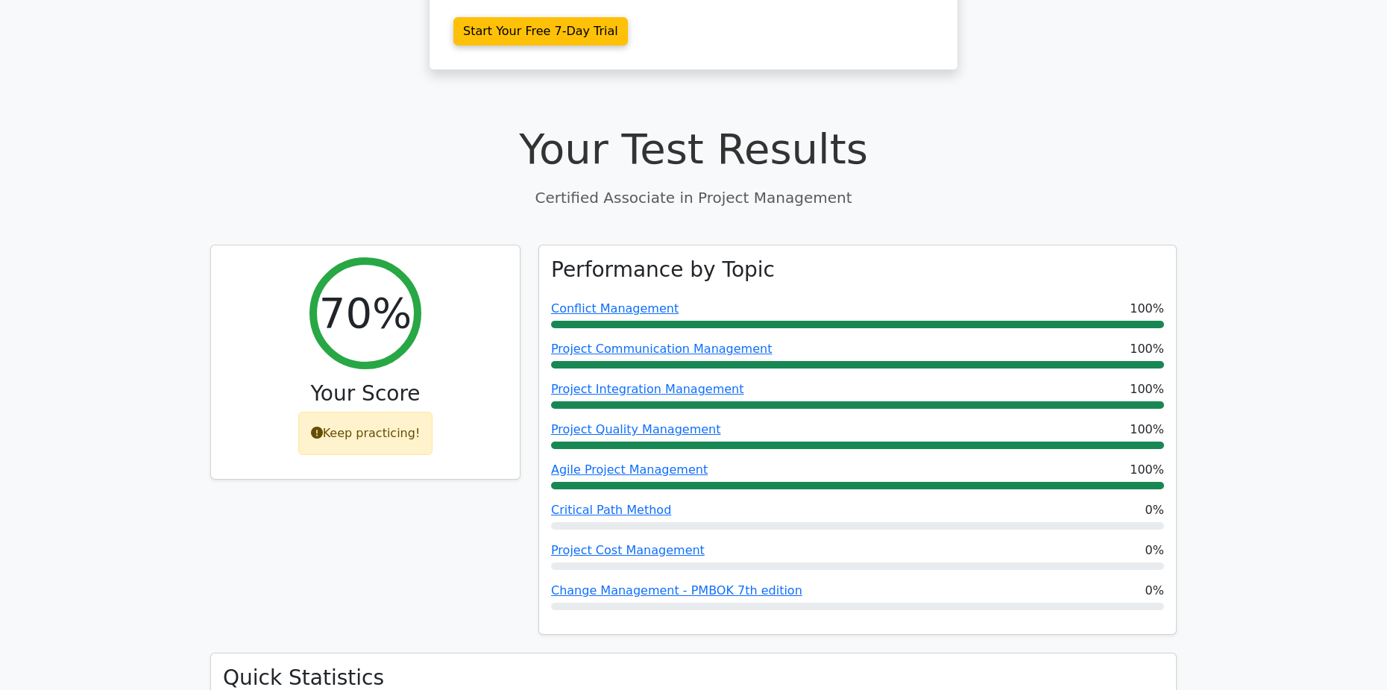
click at [326, 488] on div "70% Your Score Keep practicing!" at bounding box center [365, 449] width 328 height 409
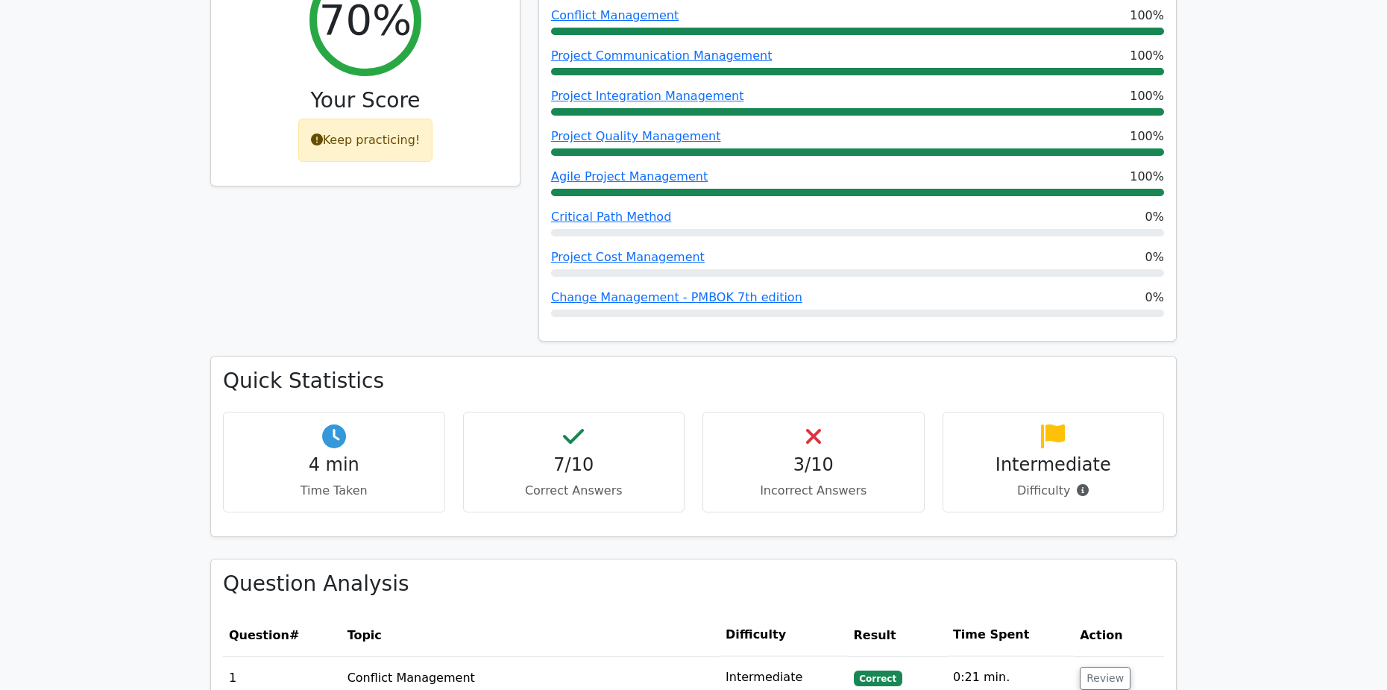
scroll to position [719, 0]
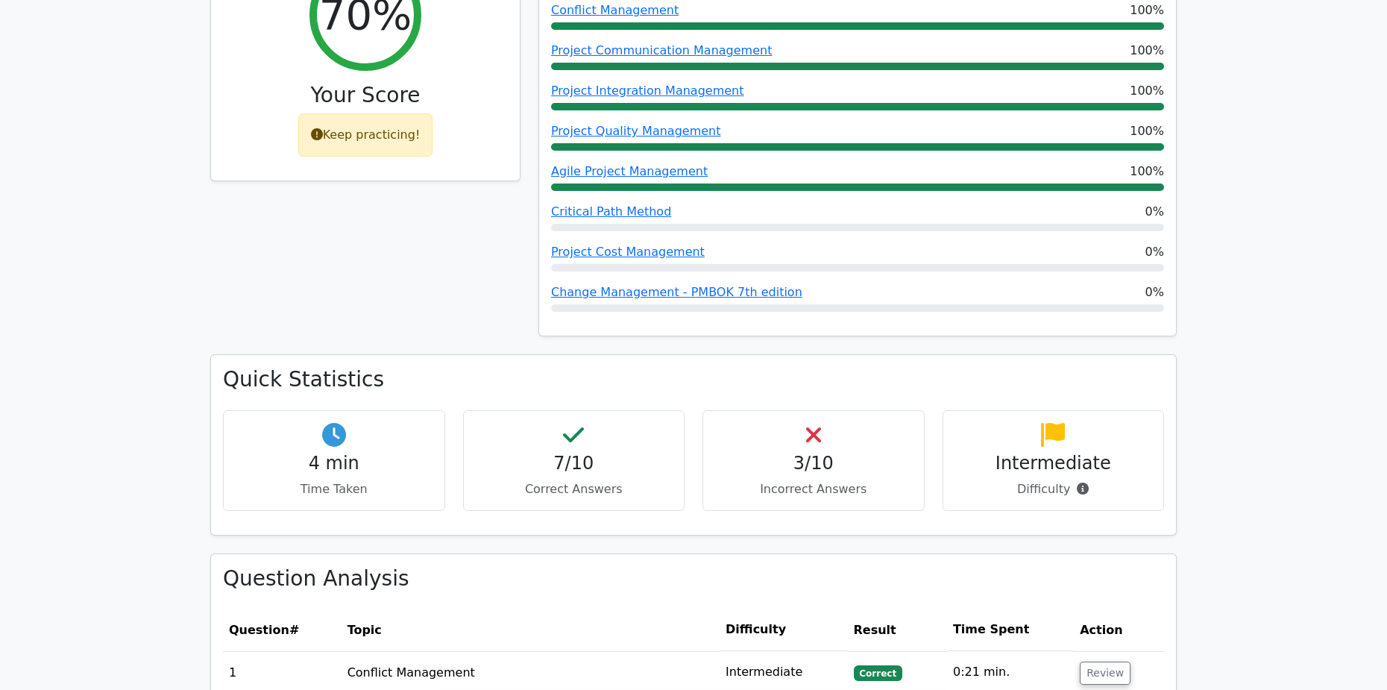
click at [552, 525] on div "Quick Statistics 4 min Time Taken 7/10 Correct Answers 3/10 Incorrect Answers I…" at bounding box center [693, 453] width 984 height 198
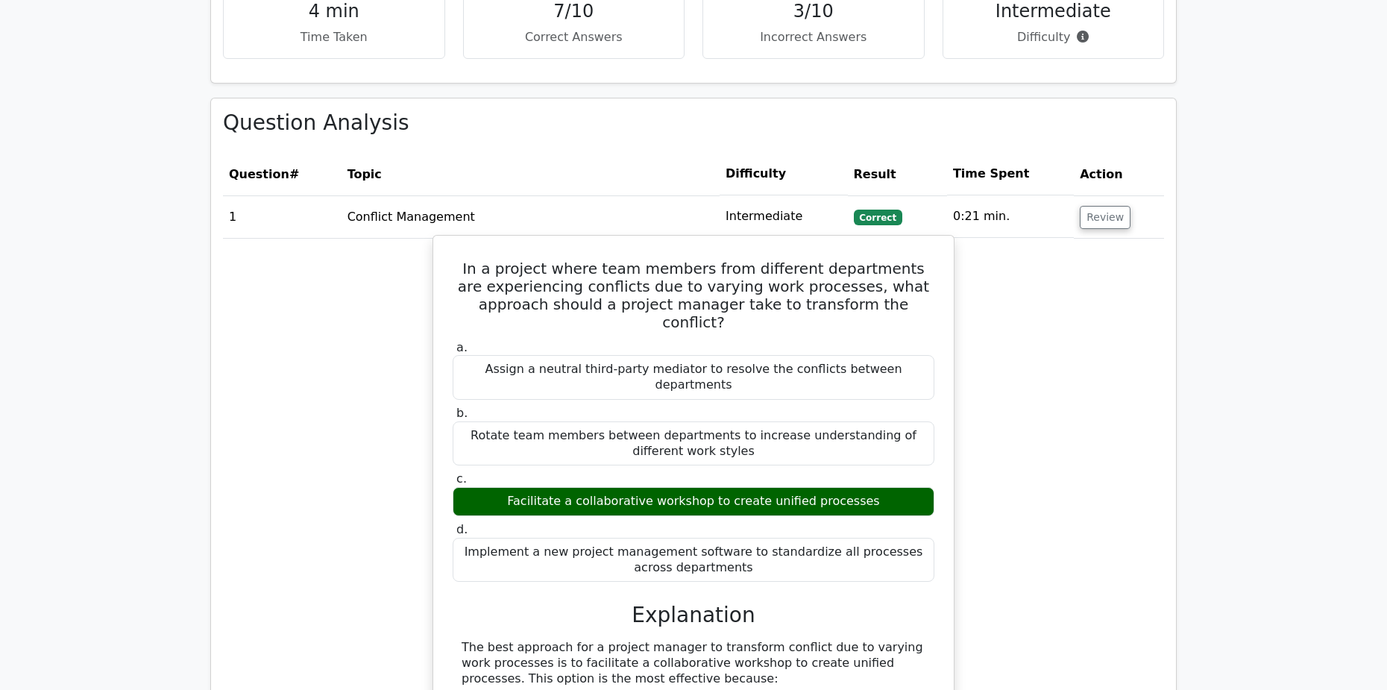
scroll to position [868, 0]
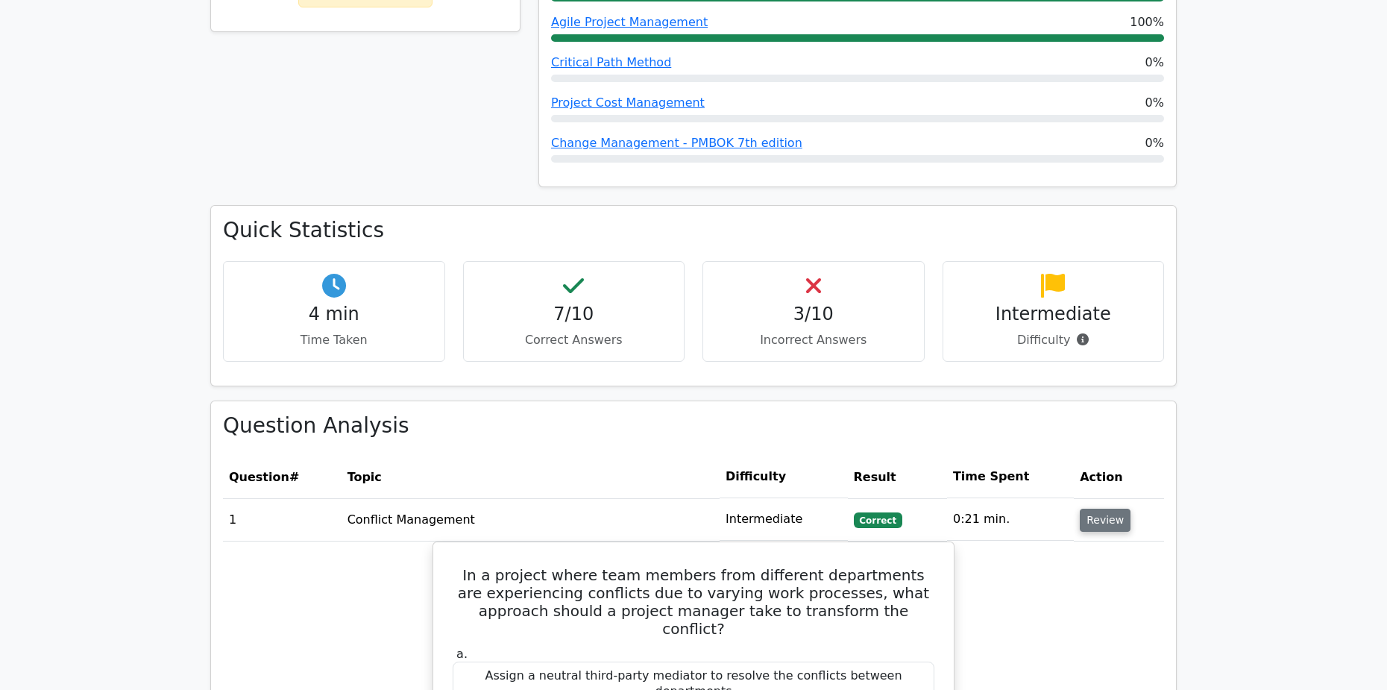
click at [1080, 508] on button "Review" at bounding box center [1105, 519] width 51 height 23
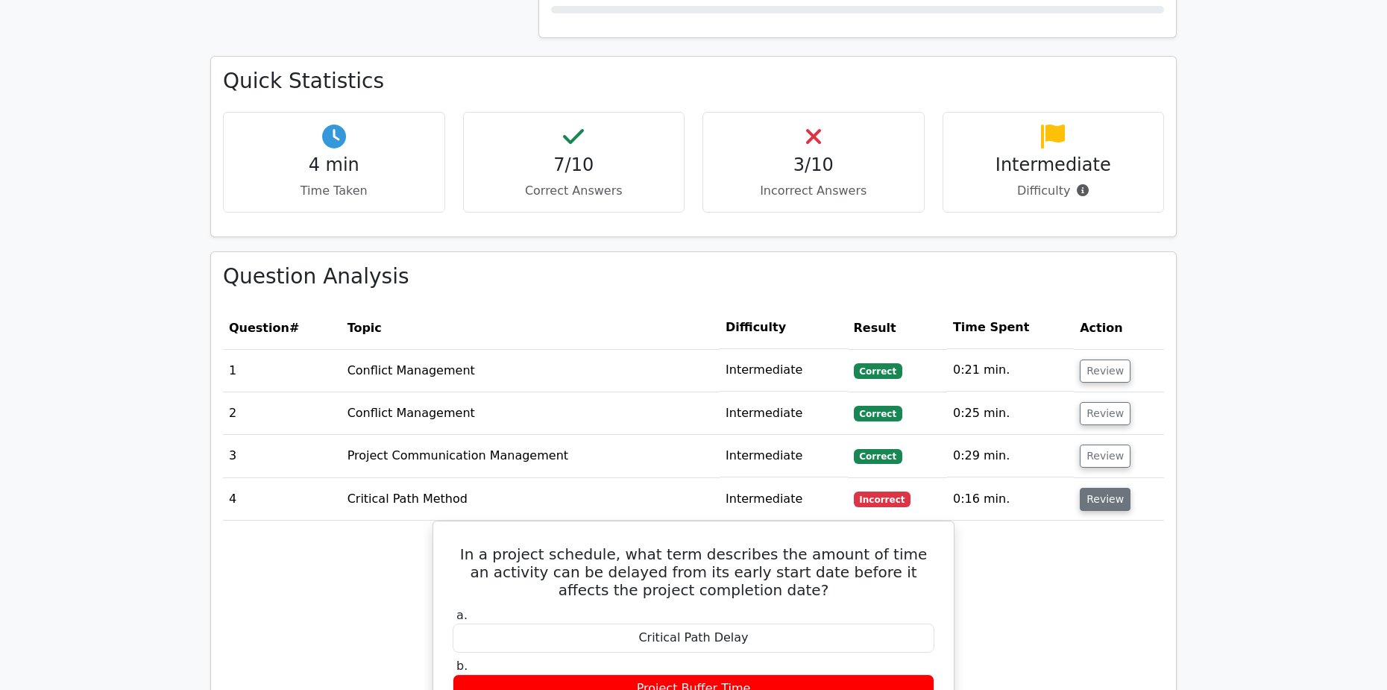
click at [1085, 488] on button "Review" at bounding box center [1105, 499] width 51 height 23
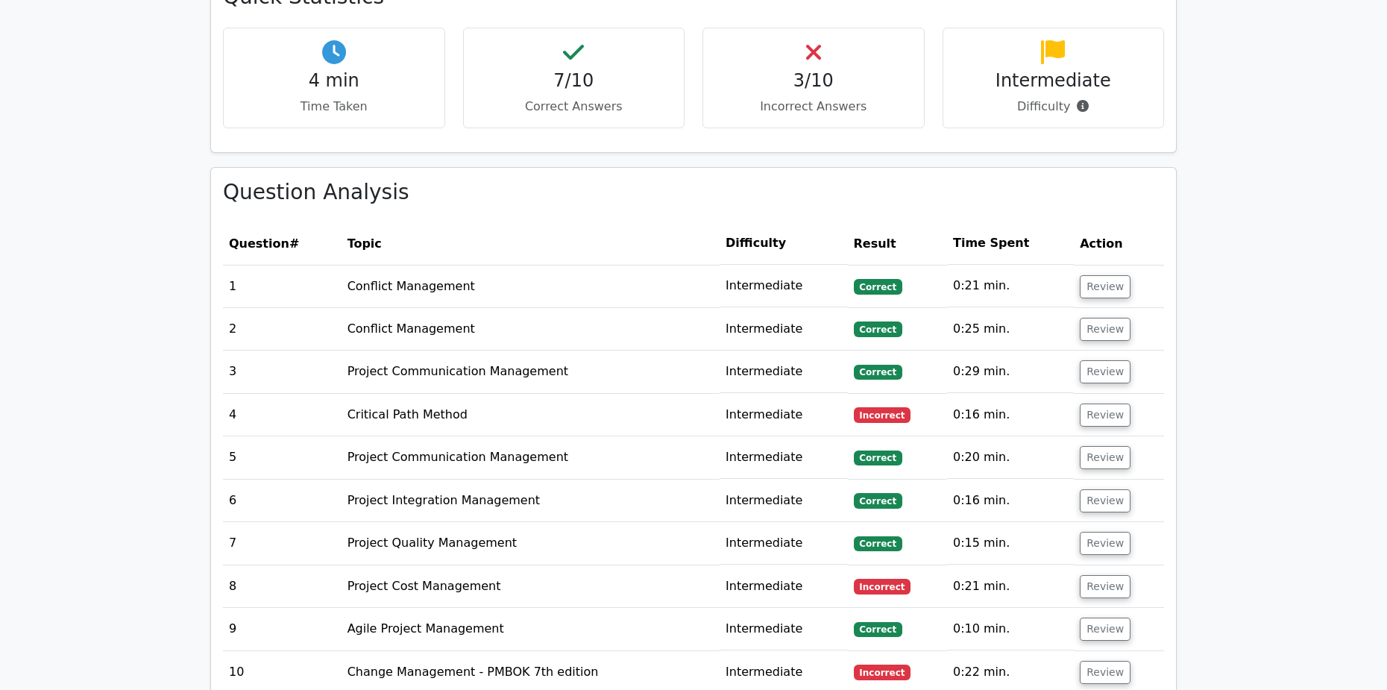
scroll to position [1166, 0]
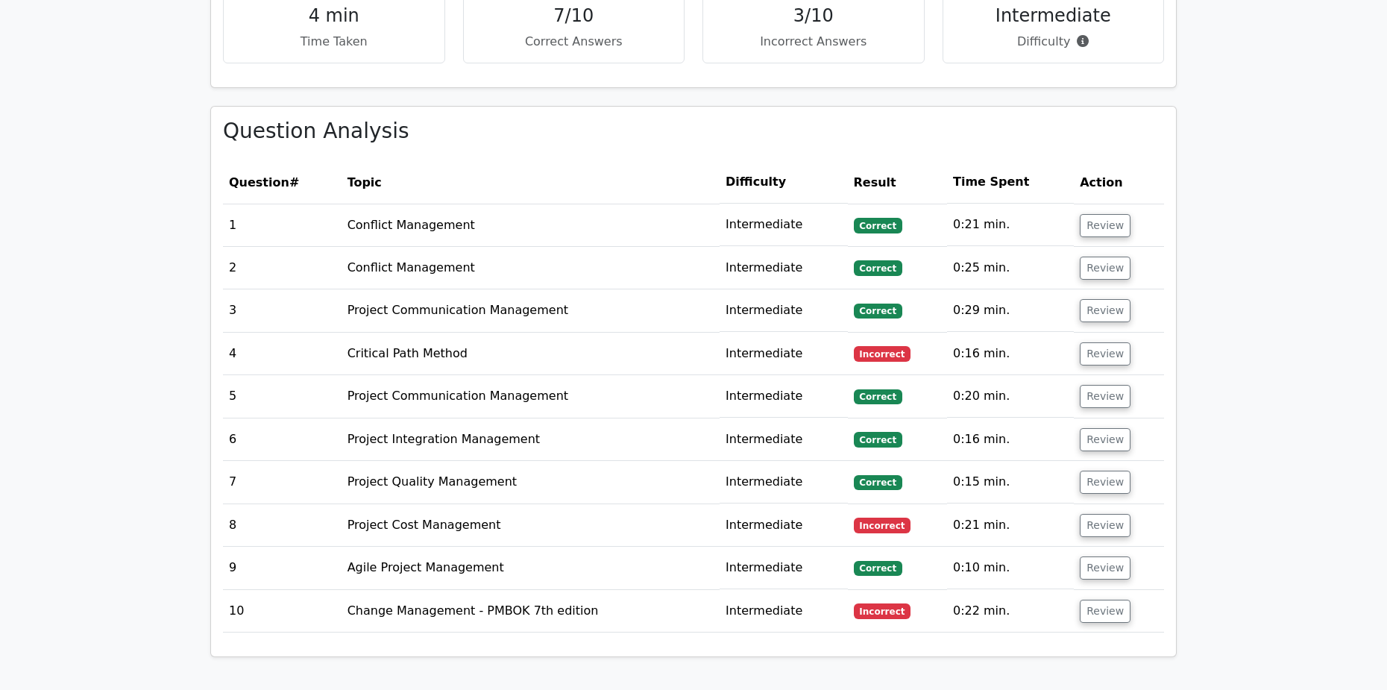
drag, startPoint x: 632, startPoint y: 655, endPoint x: 594, endPoint y: 651, distance: 38.2
click at [632, 655] on div "Question Analysis Question # Topic Difficulty Result Time Spent Action 1 Confli…" at bounding box center [693, 391] width 984 height 570
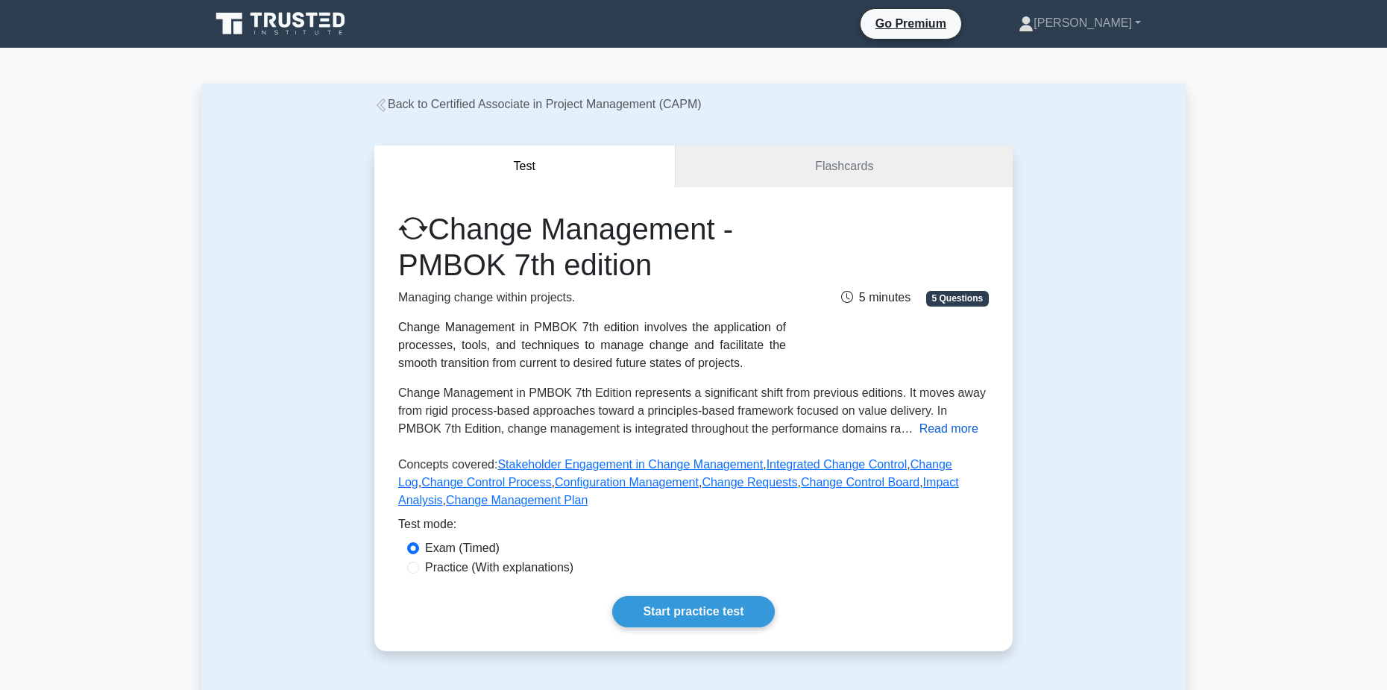
click at [944, 438] on button "Read more" at bounding box center [948, 429] width 59 height 18
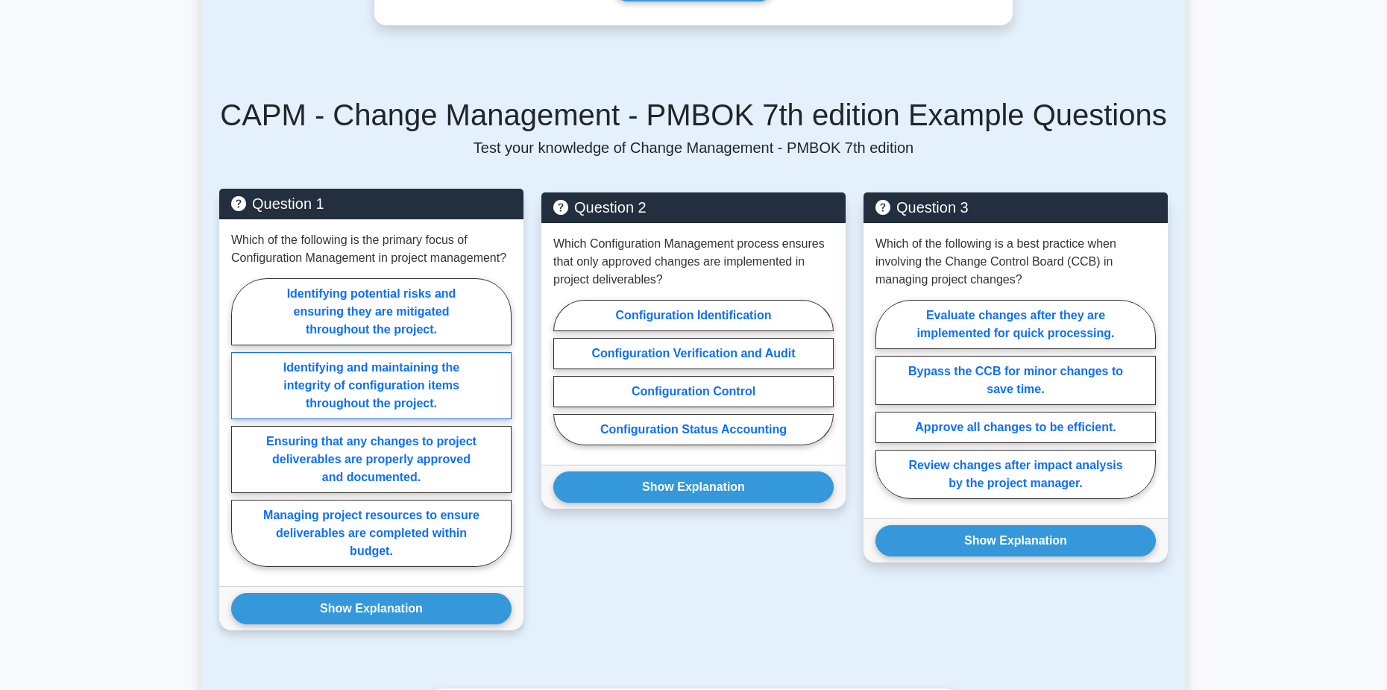
scroll to position [596, 0]
